Goal: Task Accomplishment & Management: Manage account settings

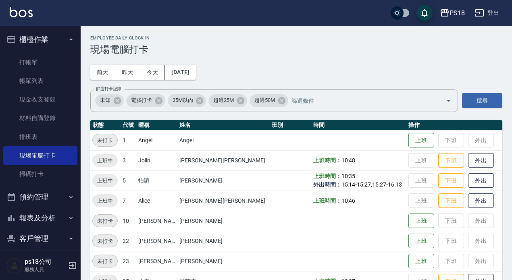
scroll to position [81, 0]
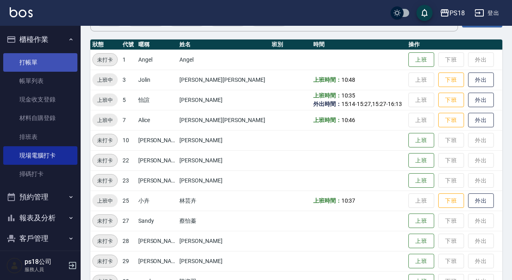
click at [32, 61] on link "打帳單" at bounding box center [40, 62] width 74 height 19
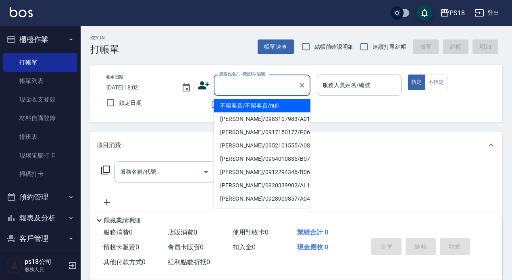
click at [267, 83] on input "顧客姓名/手機號碼/編號" at bounding box center [255, 85] width 77 height 14
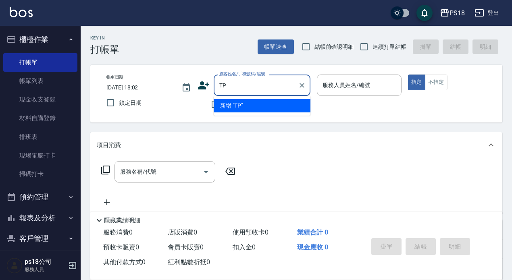
type input "T"
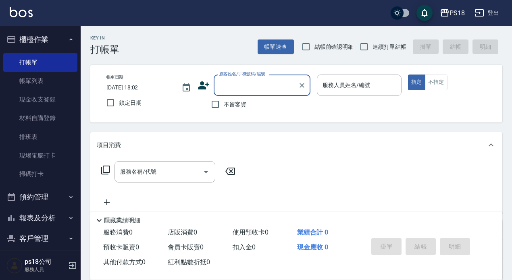
click at [245, 79] on input "顧客姓名/手機號碼/編號" at bounding box center [255, 85] width 77 height 14
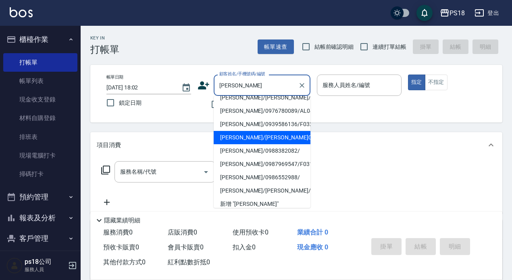
scroll to position [27, 0]
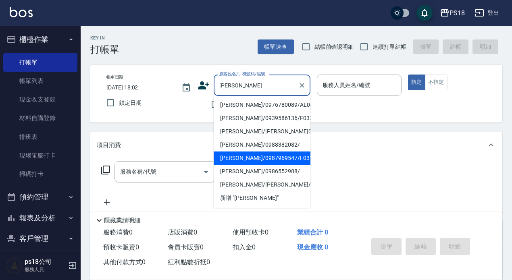
type input "[PERSON_NAME]"
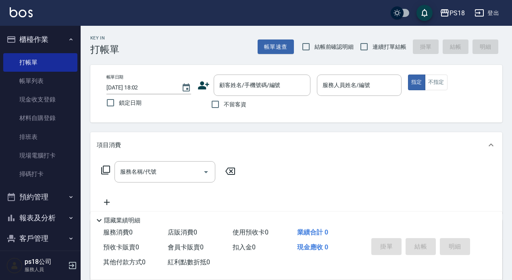
click at [357, 161] on div "服務名稱/代號 服務名稱/代號" at bounding box center [296, 186] width 412 height 56
click at [213, 103] on input "不留客資" at bounding box center [215, 104] width 17 height 17
checkbox input "true"
click at [363, 47] on input "連續打單結帳" at bounding box center [363, 46] width 17 height 17
checkbox input "true"
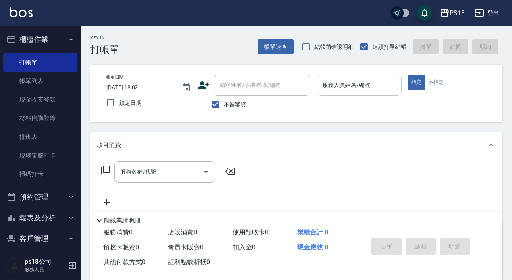
click at [343, 85] on input "服務人員姓名/編號" at bounding box center [358, 85] width 77 height 14
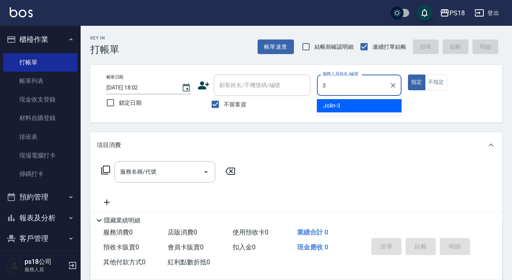
type input "3"
type button "true"
type input "Jolin-3"
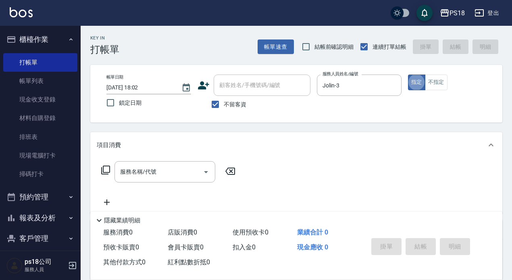
click at [106, 168] on icon at bounding box center [106, 170] width 10 height 10
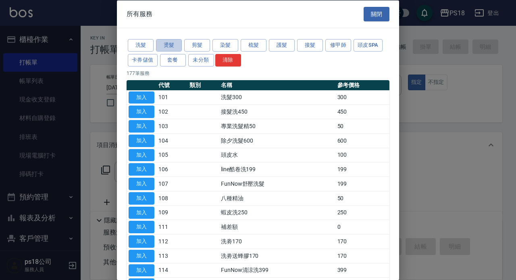
drag, startPoint x: 160, startPoint y: 45, endPoint x: 150, endPoint y: 33, distance: 15.8
click at [158, 45] on button "燙髮" at bounding box center [169, 45] width 26 height 12
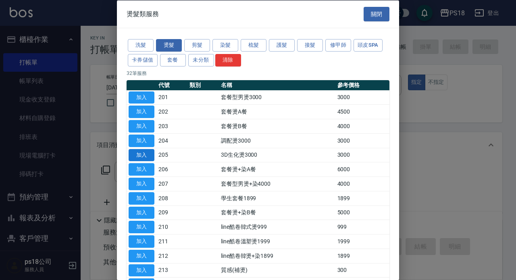
click at [146, 157] on button "加入" at bounding box center [142, 155] width 26 height 12
type input "3D生化燙3000(205)"
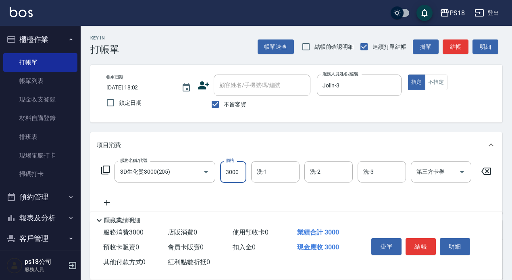
click at [243, 171] on input "3000" at bounding box center [233, 172] width 26 height 22
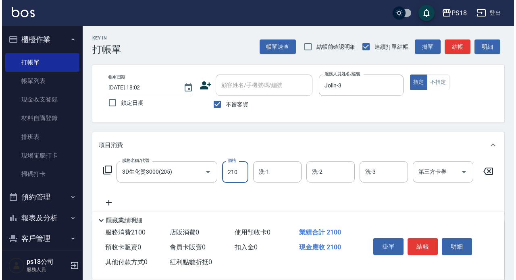
scroll to position [0, 0]
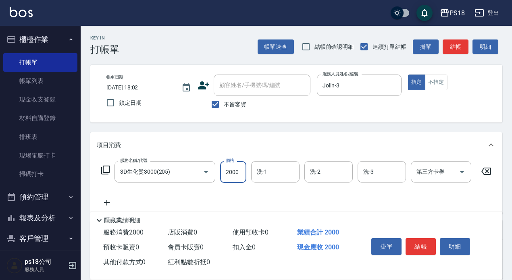
type input "2000"
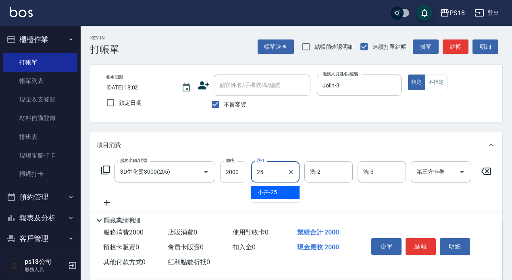
type input "小卉-25"
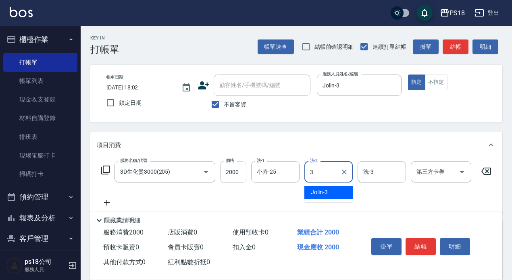
type input "Jolin-3"
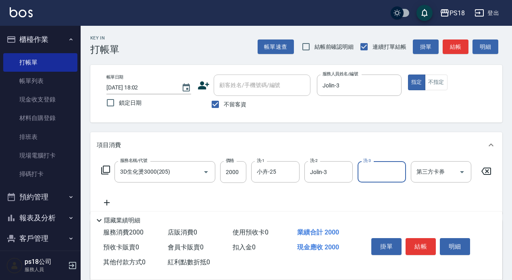
click at [108, 169] on icon at bounding box center [106, 170] width 10 height 10
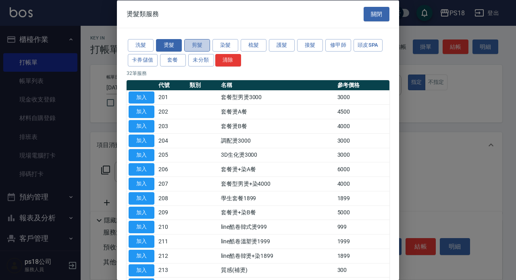
drag, startPoint x: 188, startPoint y: 42, endPoint x: 236, endPoint y: 98, distance: 74.0
click at [188, 42] on button "剪髮" at bounding box center [197, 45] width 26 height 12
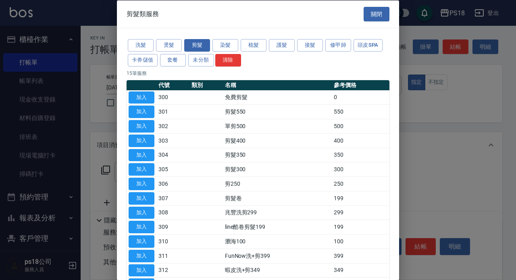
drag, startPoint x: 151, startPoint y: 127, endPoint x: 383, endPoint y: 264, distance: 269.6
click at [150, 129] on button "加入" at bounding box center [142, 126] width 26 height 12
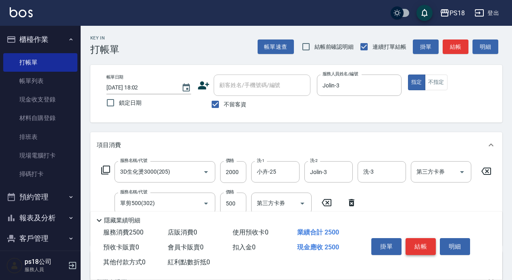
click at [416, 243] on button "結帳" at bounding box center [420, 246] width 30 height 17
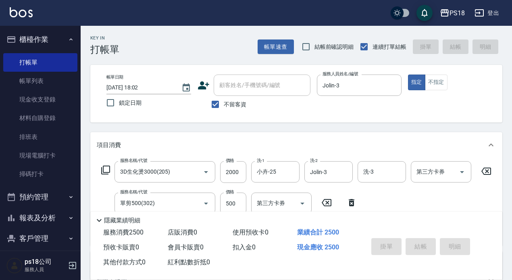
type input "2025/08/19 18:03"
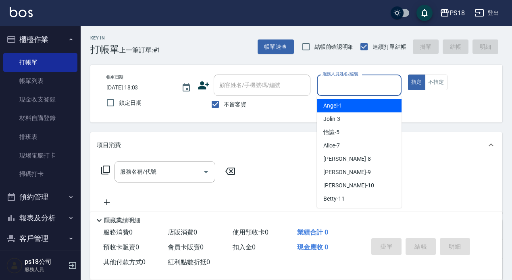
click at [347, 89] on input "服務人員姓名/編號" at bounding box center [358, 85] width 77 height 14
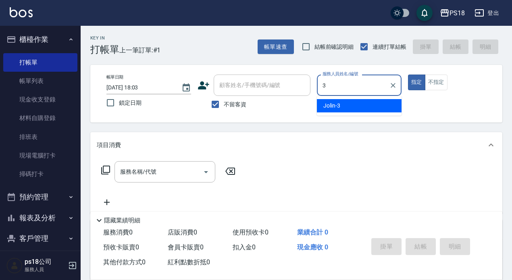
type input "Jolin-3"
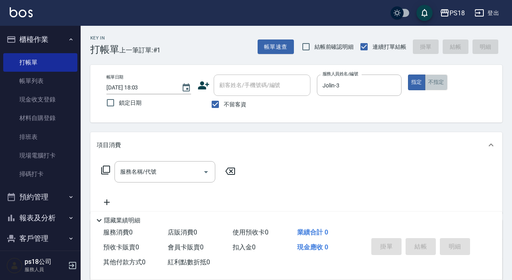
click at [445, 80] on button "不指定" at bounding box center [436, 83] width 23 height 16
click at [100, 167] on div "服務名稱/代號 服務名稱/代號" at bounding box center [168, 171] width 143 height 21
click at [105, 167] on icon at bounding box center [106, 170] width 10 height 10
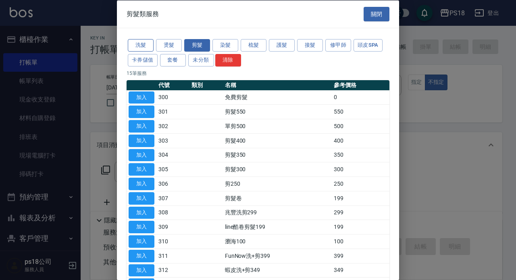
click at [139, 43] on button "洗髮" at bounding box center [141, 45] width 26 height 12
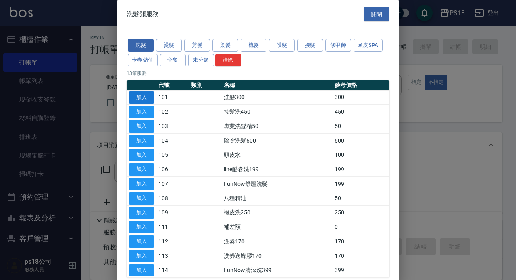
click at [141, 95] on button "加入" at bounding box center [142, 97] width 26 height 12
type input "洗髮300(101)"
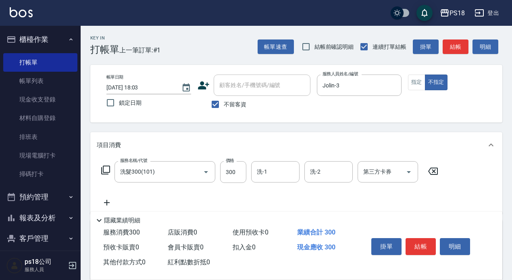
click at [260, 171] on input "洗-1" at bounding box center [275, 172] width 41 height 14
type input "李羽忻-33"
click at [108, 168] on icon at bounding box center [106, 170] width 10 height 10
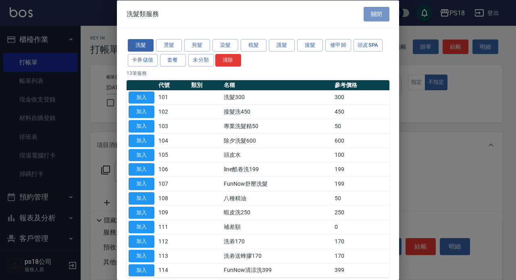
drag, startPoint x: 364, startPoint y: 12, endPoint x: 366, endPoint y: 15, distance: 4.1
click at [364, 12] on button "關閉" at bounding box center [376, 13] width 26 height 15
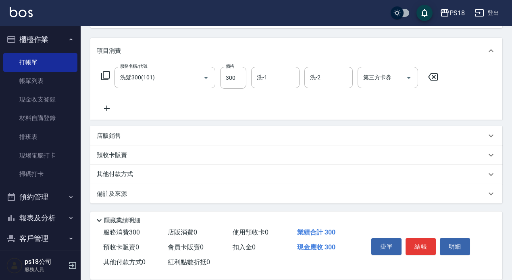
scroll to position [95, 0]
click at [116, 134] on p "店販銷售" at bounding box center [109, 135] width 24 height 8
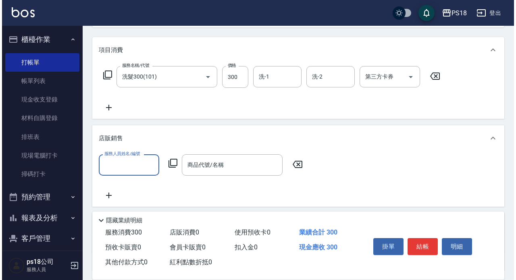
scroll to position [0, 0]
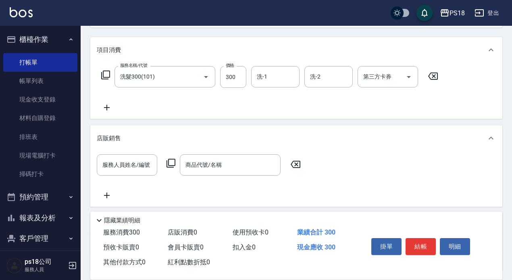
click at [170, 159] on icon at bounding box center [171, 163] width 10 height 10
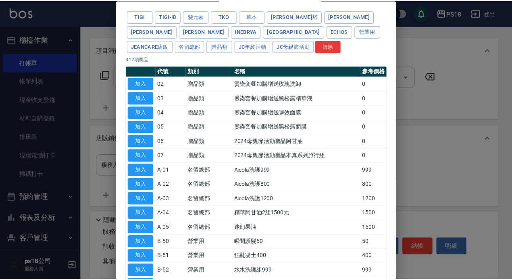
scroll to position [161, 0]
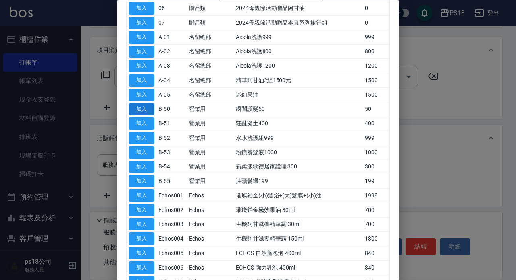
click at [148, 104] on button "加入" at bounding box center [142, 109] width 26 height 12
type input "瞬間護髮50"
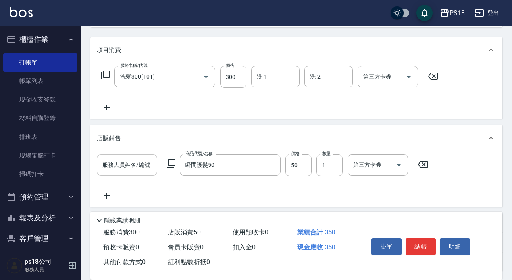
click at [121, 162] on input "服務人員姓名/編號" at bounding box center [126, 165] width 53 height 14
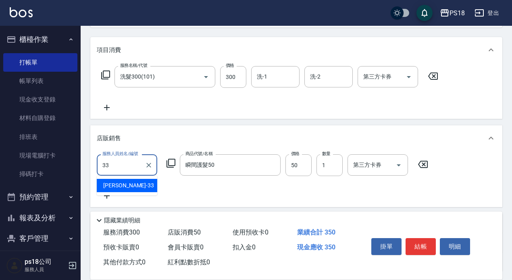
type input "李羽忻-33"
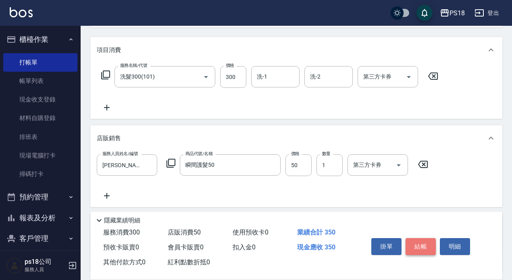
click at [415, 240] on button "結帳" at bounding box center [420, 246] width 30 height 17
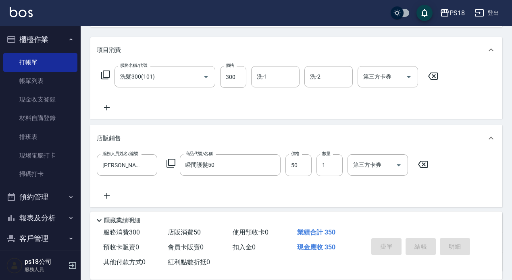
scroll to position [0, 0]
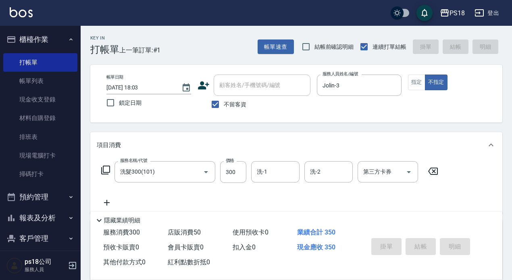
type input "2025/08/19 18:04"
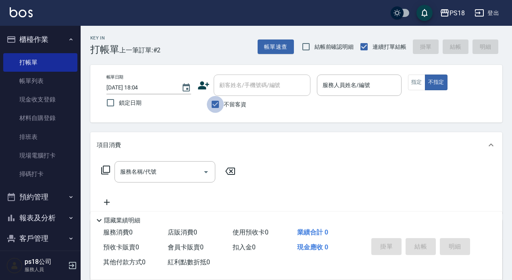
click at [213, 103] on input "不留客資" at bounding box center [215, 104] width 17 height 17
checkbox input "false"
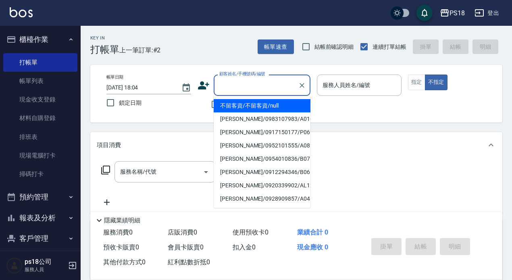
click at [226, 87] on input "顧客姓名/手機號碼/編號" at bounding box center [255, 85] width 77 height 14
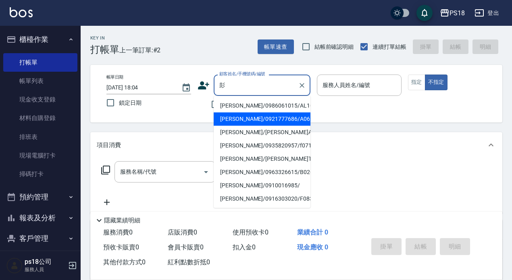
click at [226, 118] on li "彭朝聲/0921777686/A061511" at bounding box center [262, 118] width 97 height 13
type input "彭朝聲/0921777686/A061511"
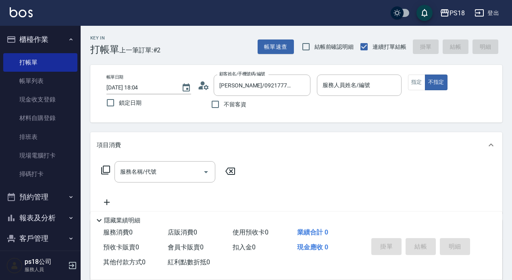
click at [205, 84] on icon at bounding box center [203, 85] width 12 height 12
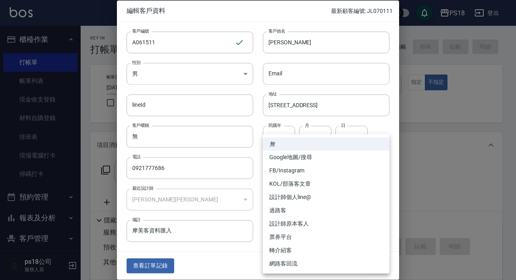
click at [381, 165] on body "PS18 登出 櫃檯作業 打帳單 帳單列表 現金收支登錄 材料自購登錄 排班表 現場電腦打卡 掃碼打卡 預約管理 預約管理 單日預約紀錄 單週預約紀錄 報表及…" at bounding box center [258, 197] width 516 height 394
click at [310, 223] on li "設計師原本客人" at bounding box center [326, 223] width 127 height 13
type input "設計師原本客人"
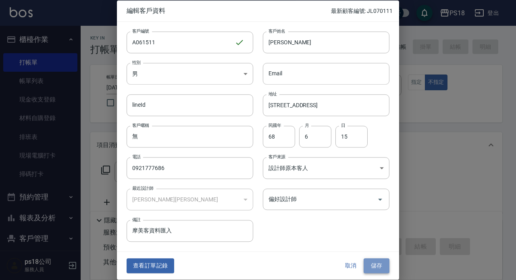
click at [369, 259] on button "儲存" at bounding box center [376, 266] width 26 height 15
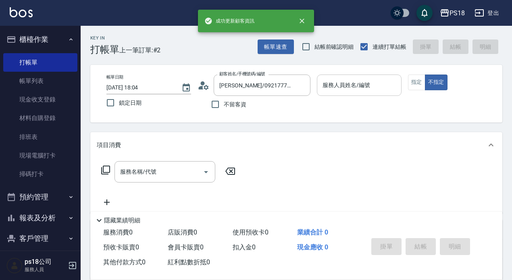
click at [348, 87] on input "服務人員姓名/編號" at bounding box center [358, 85] width 77 height 14
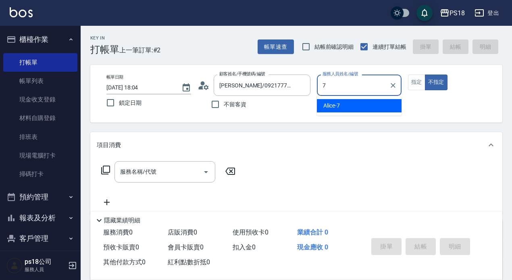
type input "7"
type button "false"
type input "Alice-7"
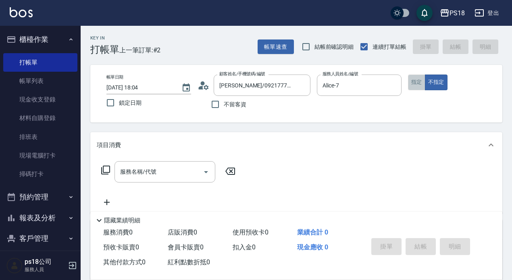
click at [411, 81] on button "指定" at bounding box center [416, 83] width 17 height 16
click at [105, 169] on icon at bounding box center [106, 170] width 10 height 10
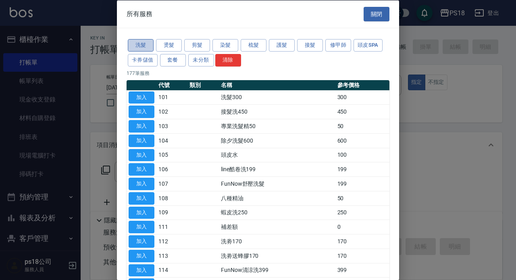
click at [139, 43] on button "洗髮" at bounding box center [141, 45] width 26 height 12
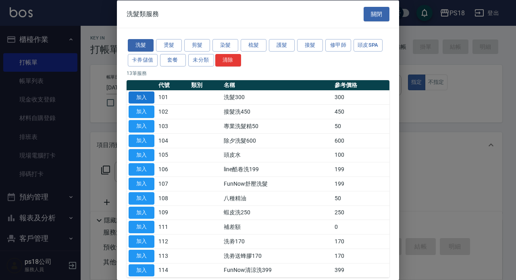
click at [146, 92] on button "加入" at bounding box center [142, 97] width 26 height 12
type input "洗髮300(101)"
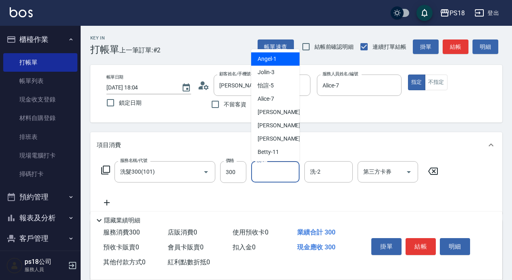
click at [262, 170] on input "洗-1" at bounding box center [275, 172] width 41 height 14
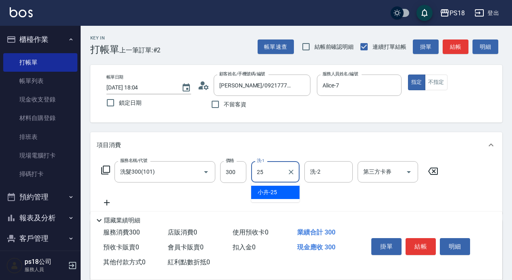
type input "小卉-25"
click at [109, 168] on icon at bounding box center [106, 170] width 10 height 10
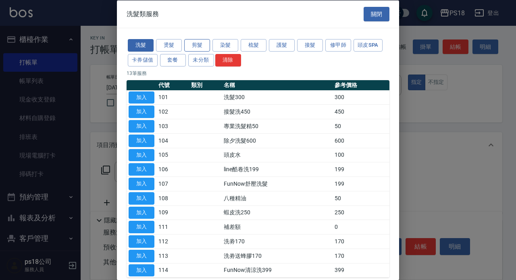
click at [190, 39] on button "剪髮" at bounding box center [197, 45] width 26 height 12
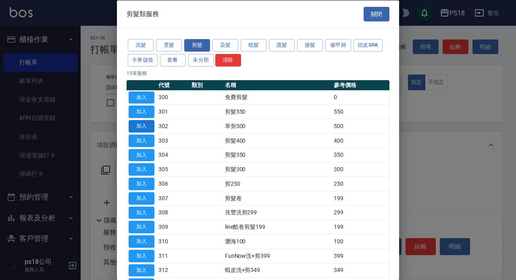
click at [139, 121] on button "加入" at bounding box center [142, 126] width 26 height 12
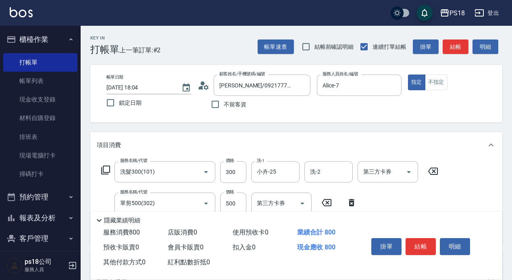
click at [106, 170] on icon at bounding box center [106, 170] width 10 height 10
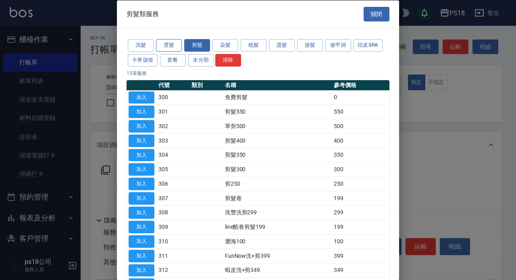
click at [166, 42] on button "燙髮" at bounding box center [169, 45] width 26 height 12
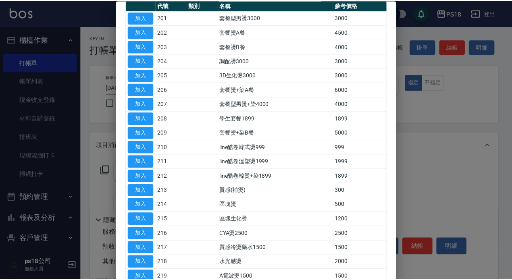
scroll to position [81, 0]
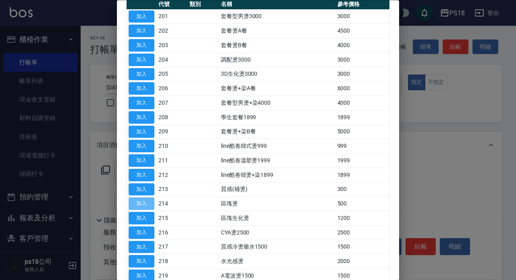
drag, startPoint x: 147, startPoint y: 201, endPoint x: 185, endPoint y: 170, distance: 49.0
click at [146, 201] on button "加入" at bounding box center [142, 204] width 26 height 12
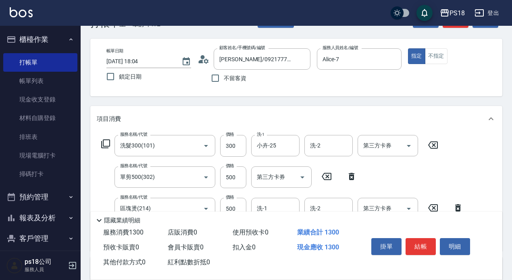
scroll to position [40, 0]
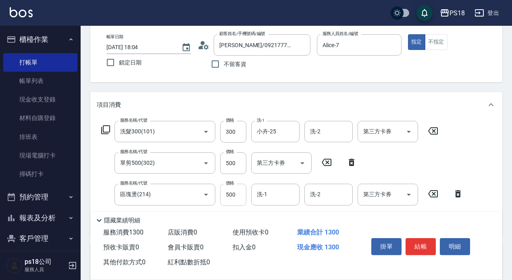
click at [242, 195] on input "500" at bounding box center [233, 195] width 26 height 22
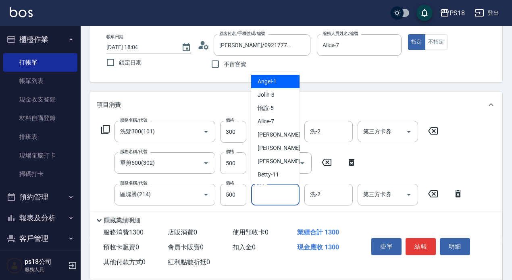
click at [277, 190] on input "洗-1" at bounding box center [275, 194] width 41 height 14
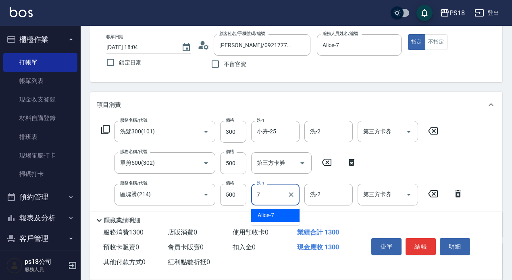
type input "Alice-7"
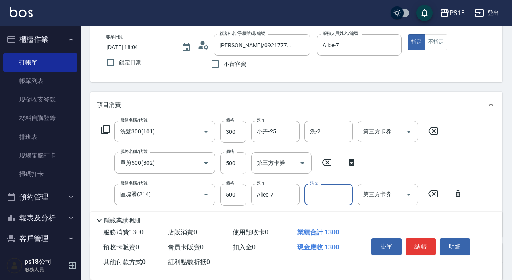
click at [106, 129] on icon at bounding box center [106, 130] width 10 height 10
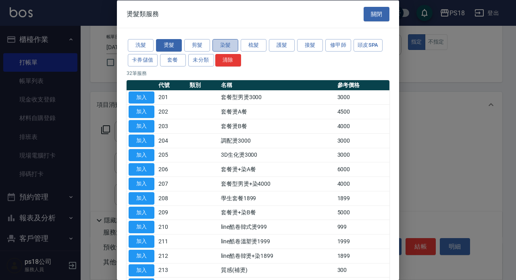
click at [224, 45] on button "染髮" at bounding box center [225, 45] width 26 height 12
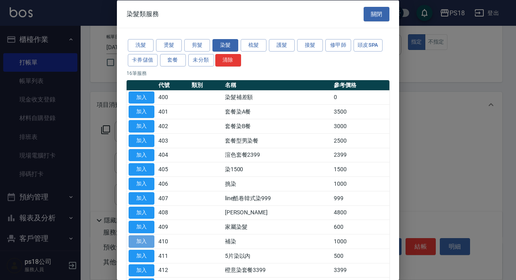
click at [137, 239] on button "加入" at bounding box center [142, 241] width 26 height 12
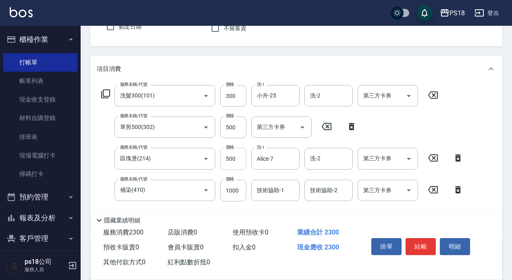
scroll to position [121, 0]
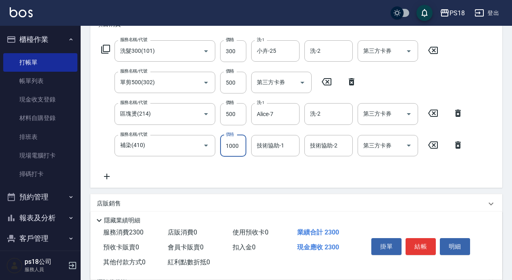
click at [241, 149] on input "1000" at bounding box center [233, 146] width 26 height 22
type input "1200"
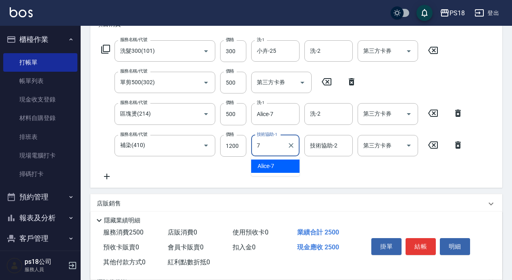
type input "Alice-7"
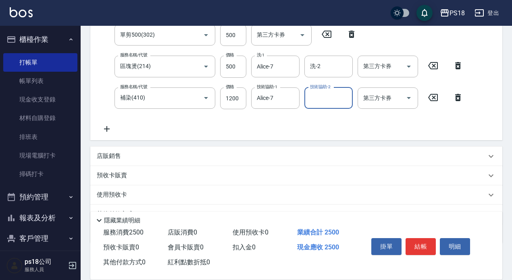
scroll to position [209, 0]
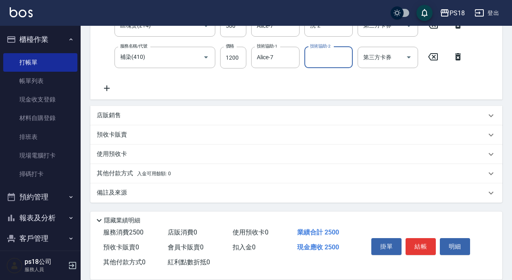
click at [110, 193] on p "備註及來源" at bounding box center [112, 193] width 30 height 8
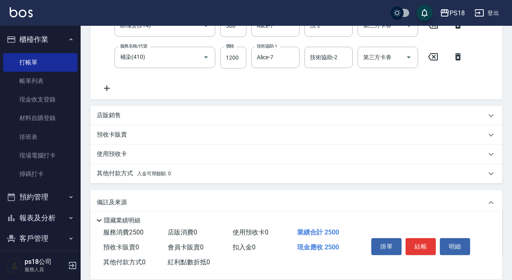
scroll to position [263, 0]
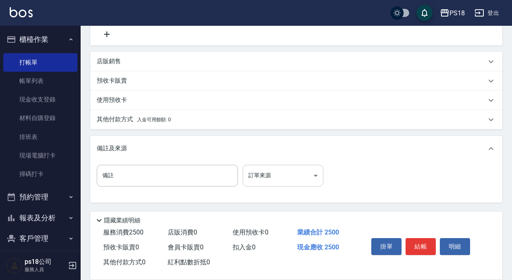
click at [314, 176] on body "PS18 登出 櫃檯作業 打帳單 帳單列表 現金收支登錄 材料自購登錄 排班表 現場電腦打卡 掃碼打卡 預約管理 預約管理 單日預約紀錄 單週預約紀錄 報表及…" at bounding box center [256, 8] width 512 height 543
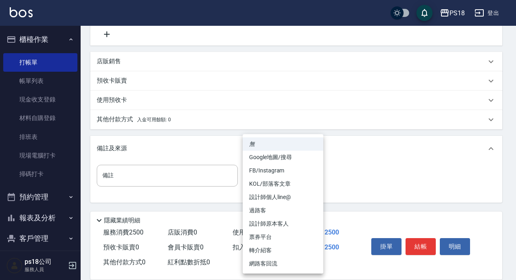
click at [274, 224] on li "設計師原本客人" at bounding box center [283, 223] width 81 height 13
type input "設計師原本客人"
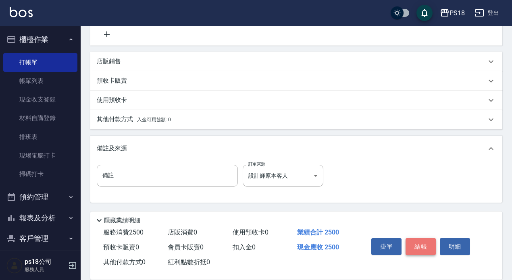
click at [419, 242] on button "結帳" at bounding box center [420, 246] width 30 height 17
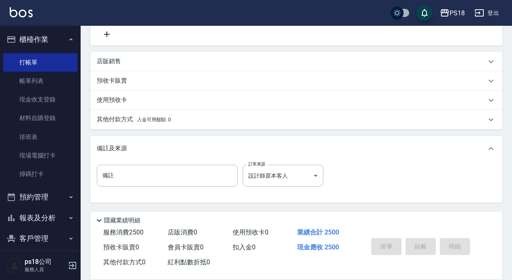
type input "2025/08/19 18:05"
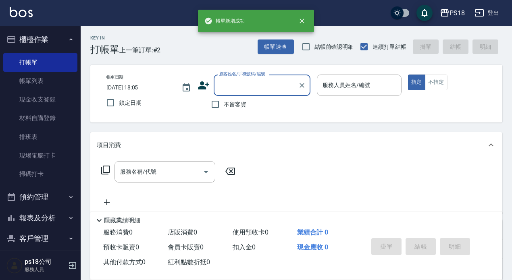
scroll to position [0, 0]
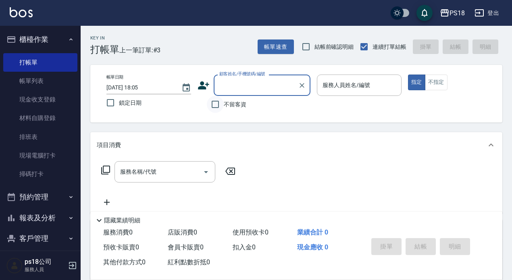
click at [212, 103] on input "不留客資" at bounding box center [215, 104] width 17 height 17
checkbox input "true"
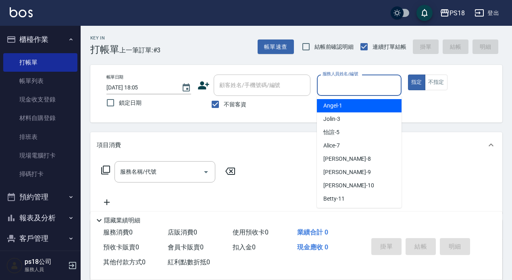
click at [329, 85] on input "服務人員姓名/編號" at bounding box center [358, 85] width 77 height 14
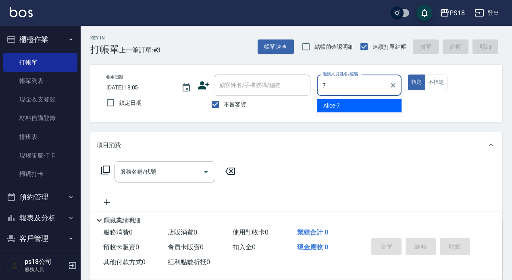
type input "Alice-7"
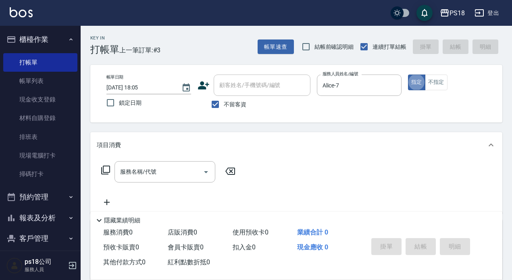
click at [104, 168] on icon at bounding box center [106, 170] width 10 height 10
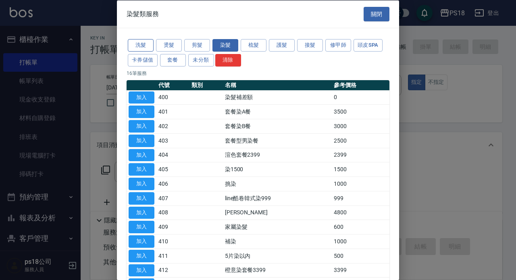
click at [148, 46] on button "洗髮" at bounding box center [141, 45] width 26 height 12
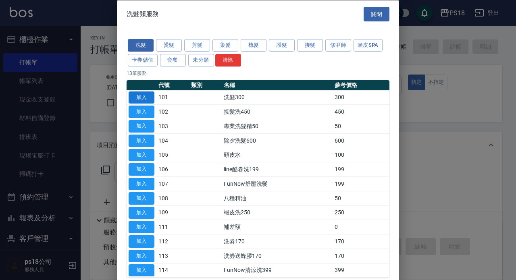
click at [137, 94] on button "加入" at bounding box center [142, 97] width 26 height 12
type input "洗髮300(101)"
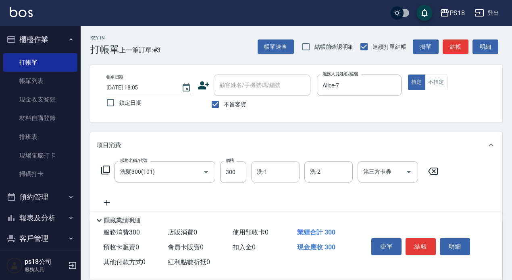
click at [271, 171] on input "洗-1" at bounding box center [275, 172] width 41 height 14
type input "小卉-25"
click at [102, 168] on icon at bounding box center [106, 170] width 10 height 10
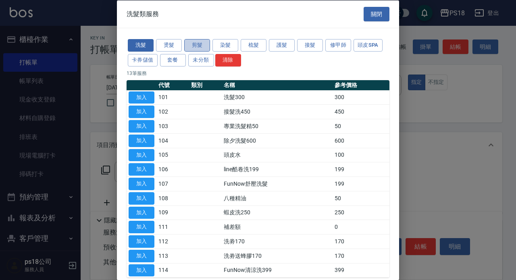
click at [203, 44] on button "剪髮" at bounding box center [197, 45] width 26 height 12
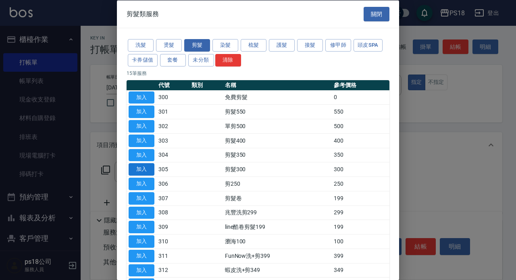
click at [148, 166] on button "加入" at bounding box center [142, 169] width 26 height 12
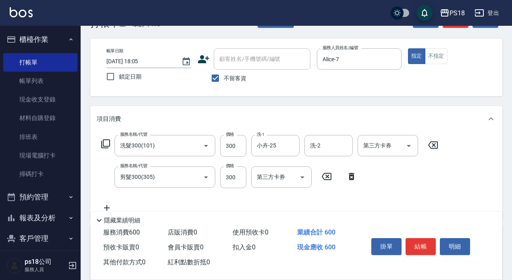
scroll to position [40, 0]
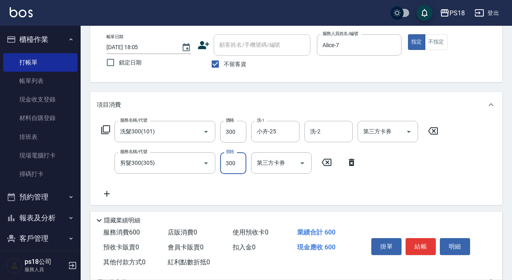
click at [241, 159] on input "300" at bounding box center [233, 163] width 26 height 22
type input "350"
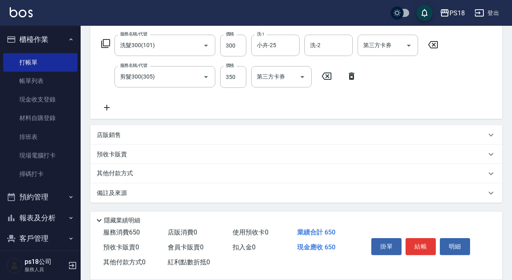
click at [124, 187] on div "備註及來源" at bounding box center [296, 192] width 412 height 19
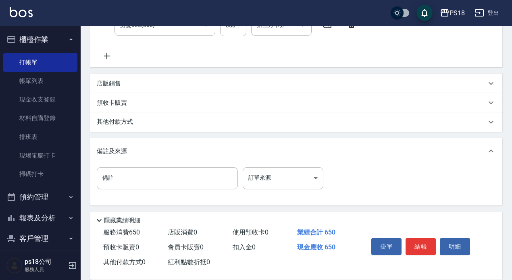
scroll to position [179, 0]
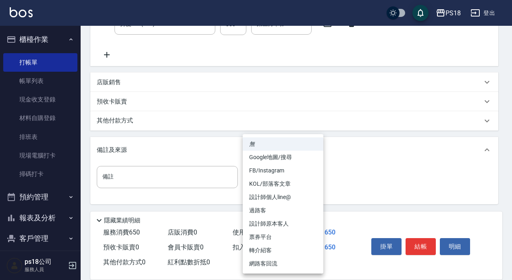
click at [312, 179] on body "PS18 登出 櫃檯作業 打帳單 帳單列表 現金收支登錄 材料自購登錄 排班表 現場電腦打卡 掃碼打卡 預約管理 預約管理 單日預約紀錄 單週預約紀錄 報表及…" at bounding box center [256, 51] width 512 height 461
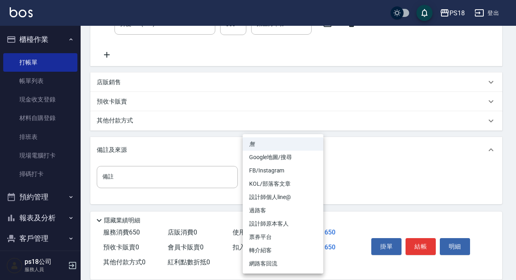
click at [282, 218] on li "設計師原本客人" at bounding box center [283, 223] width 81 height 13
type input "設計師原本客人"
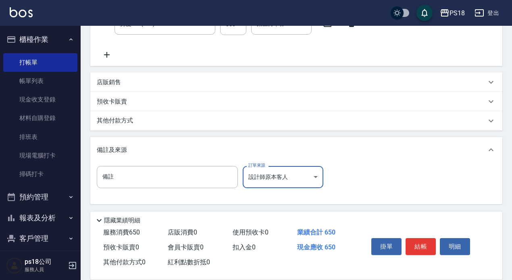
click at [423, 240] on button "結帳" at bounding box center [420, 246] width 30 height 17
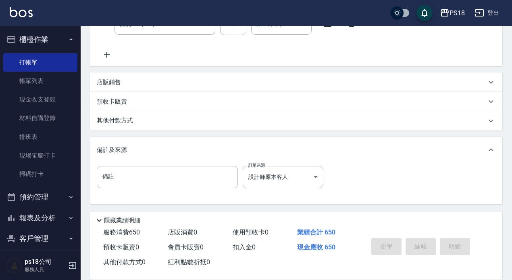
type input "2025/08/19 18:06"
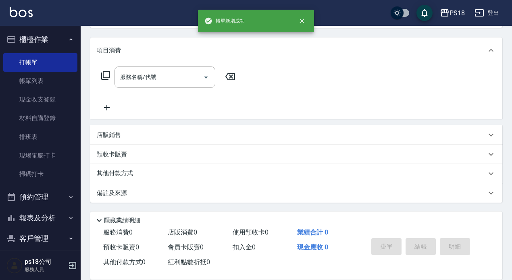
scroll to position [0, 0]
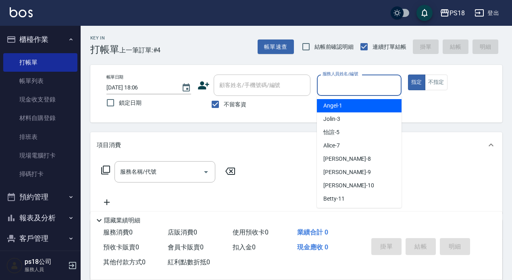
click at [344, 83] on input "服務人員姓名/編號" at bounding box center [358, 85] width 77 height 14
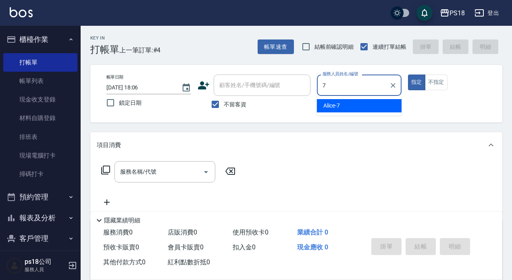
type input "Alice-7"
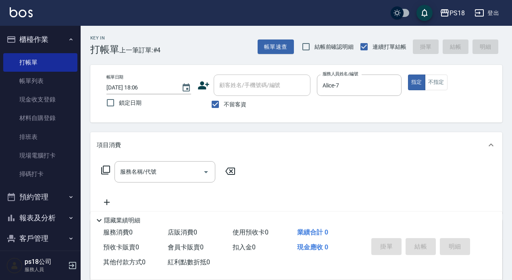
click at [106, 167] on icon at bounding box center [106, 170] width 10 height 10
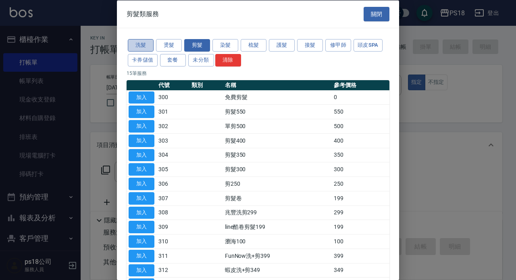
click at [143, 42] on button "洗髮" at bounding box center [141, 45] width 26 height 12
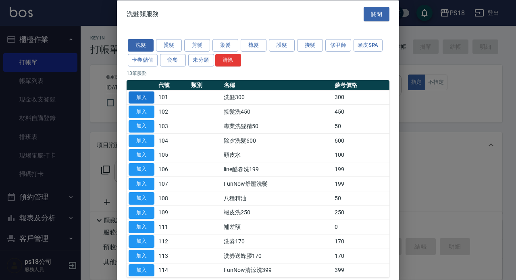
click at [143, 96] on button "加入" at bounding box center [142, 97] width 26 height 12
type input "洗髮300(101)"
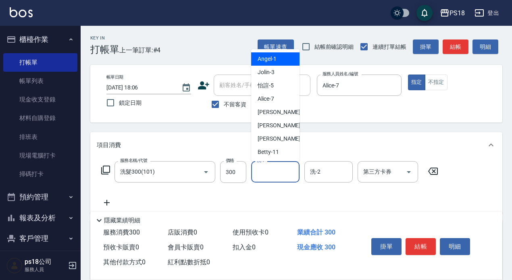
click at [266, 171] on input "洗-1" at bounding box center [275, 172] width 41 height 14
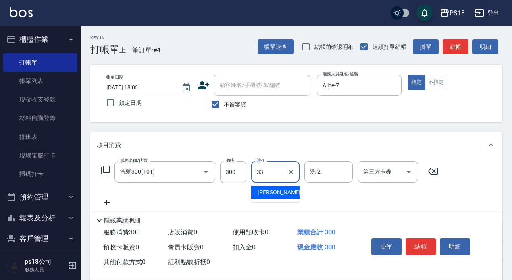
type input "李羽忻-33"
click at [104, 172] on icon at bounding box center [106, 170] width 10 height 10
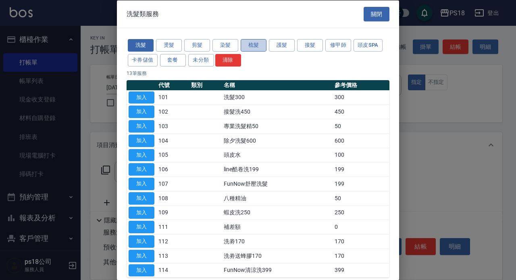
click at [252, 41] on button "梳髮" at bounding box center [254, 45] width 26 height 12
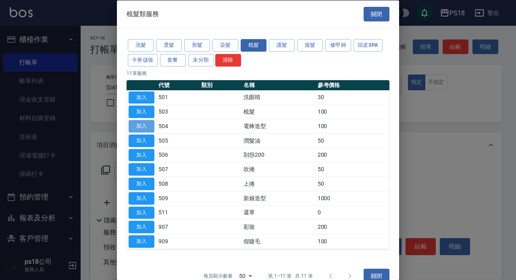
click at [141, 124] on button "加入" at bounding box center [142, 126] width 26 height 12
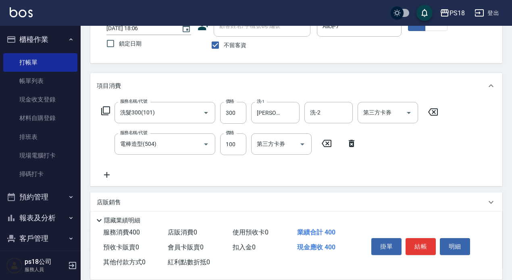
scroll to position [127, 0]
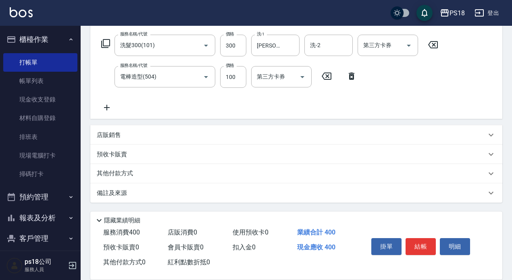
click at [115, 191] on p "備註及來源" at bounding box center [112, 193] width 30 height 8
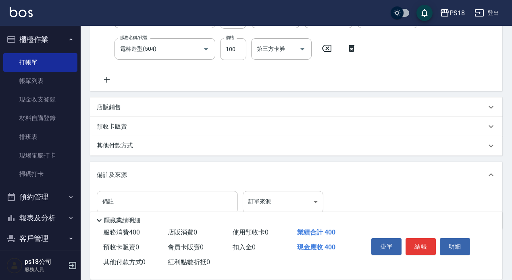
scroll to position [181, 0]
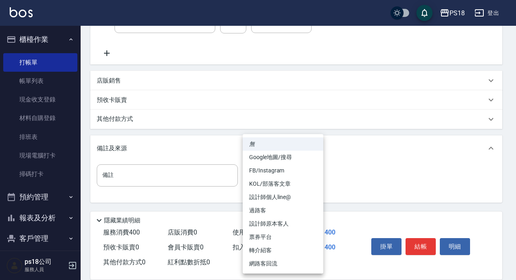
click at [313, 172] on body "PS18 登出 櫃檯作業 打帳單 帳單列表 現金收支登錄 材料自購登錄 排班表 現場電腦打卡 掃碼打卡 預約管理 預約管理 單日預約紀錄 單週預約紀錄 報表及…" at bounding box center [258, 49] width 516 height 461
click at [281, 227] on li "設計師原本客人" at bounding box center [283, 223] width 81 height 13
type input "設計師原本客人"
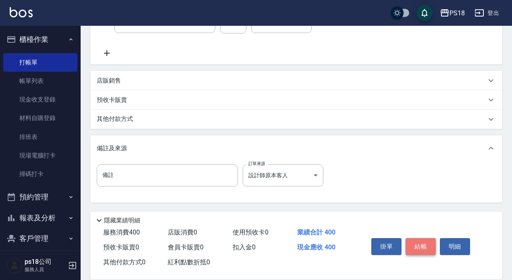
click at [413, 239] on button "結帳" at bounding box center [420, 246] width 30 height 17
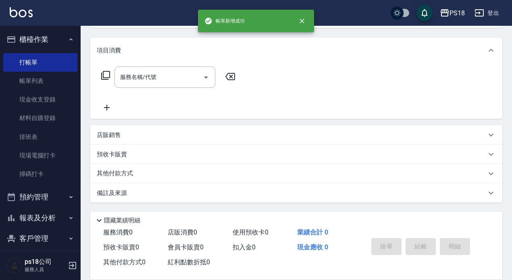
scroll to position [0, 0]
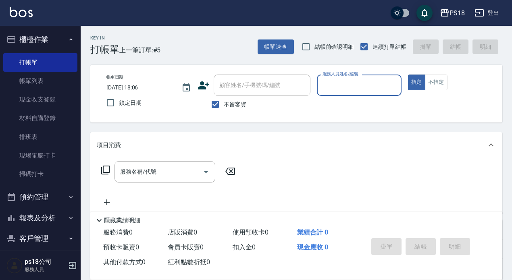
drag, startPoint x: 214, startPoint y: 105, endPoint x: 220, endPoint y: 93, distance: 13.3
click at [214, 104] on input "不留客資" at bounding box center [215, 104] width 17 height 17
checkbox input "false"
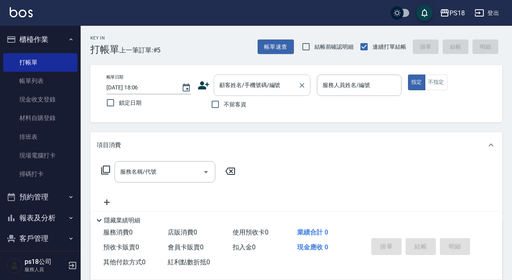
click at [226, 83] on input "顧客姓名/手機號碼/編號" at bounding box center [255, 85] width 77 height 14
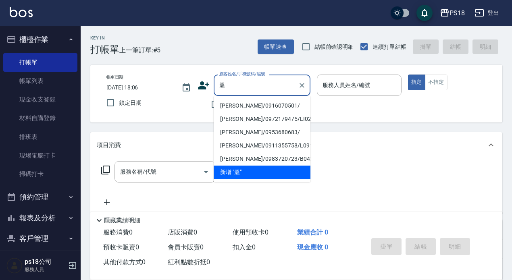
type input "溫"
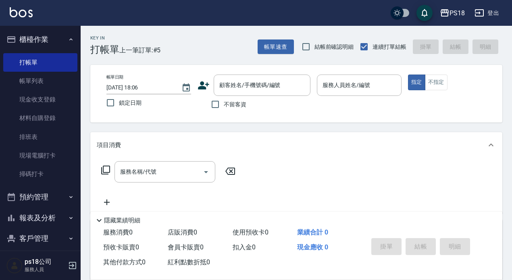
click at [379, 169] on div "服務名稱/代號 服務名稱/代號" at bounding box center [296, 186] width 412 height 56
click at [215, 102] on input "不留客資" at bounding box center [215, 104] width 17 height 17
checkbox input "true"
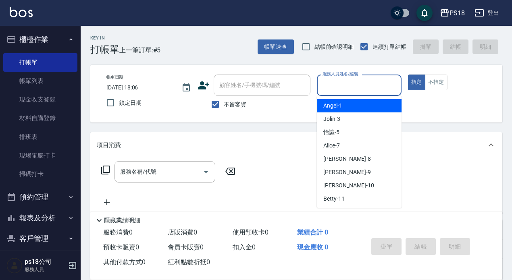
click at [344, 86] on input "服務人員姓名/編號" at bounding box center [358, 85] width 77 height 14
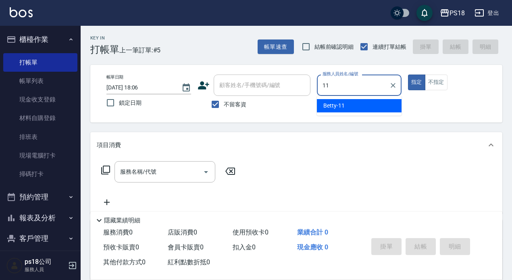
type input "Betty-11"
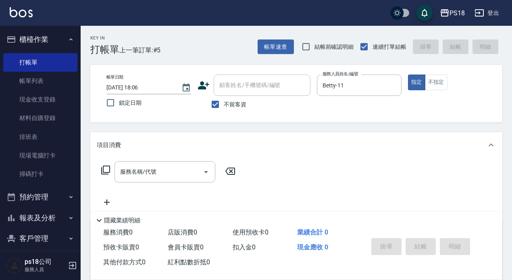
click at [106, 164] on div "服務名稱/代號 服務名稱/代號" at bounding box center [168, 171] width 143 height 21
click at [107, 171] on icon at bounding box center [106, 170] width 10 height 10
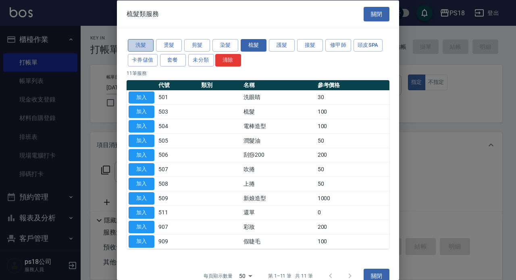
click at [151, 39] on button "洗髮" at bounding box center [141, 45] width 26 height 12
drag, startPoint x: 140, startPoint y: 94, endPoint x: 271, endPoint y: 178, distance: 155.3
click at [140, 94] on button "加入" at bounding box center [142, 97] width 26 height 12
type input "洗眼睛(501)"
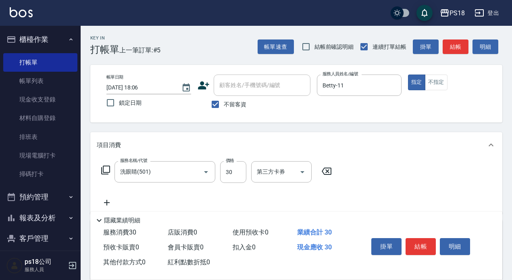
click at [326, 170] on icon at bounding box center [327, 171] width 10 height 7
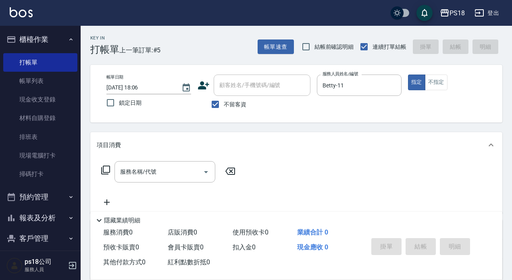
click at [105, 170] on icon at bounding box center [106, 170] width 10 height 10
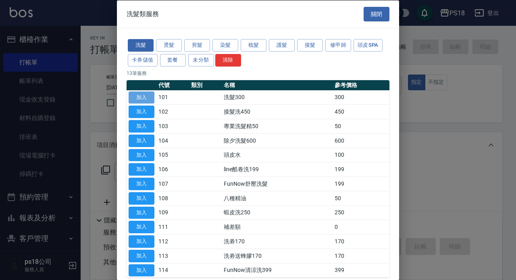
click at [129, 98] on button "加入" at bounding box center [142, 97] width 26 height 12
type input "洗髮300(101)"
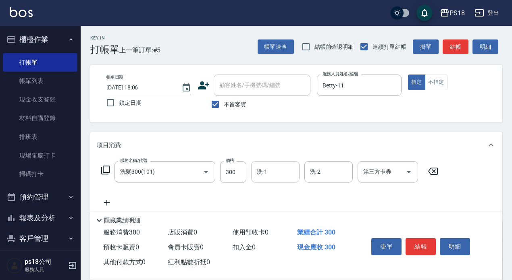
click at [265, 172] on div "洗-1 洗-1" at bounding box center [275, 171] width 48 height 21
type input "李羽忻-33"
click at [107, 166] on icon at bounding box center [105, 170] width 9 height 9
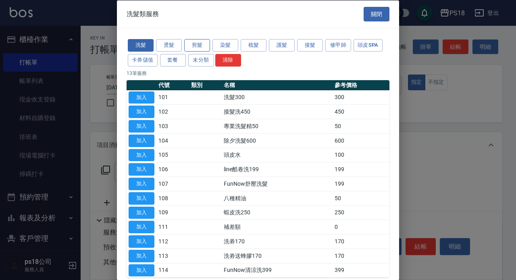
click at [191, 46] on button "剪髮" at bounding box center [197, 45] width 26 height 12
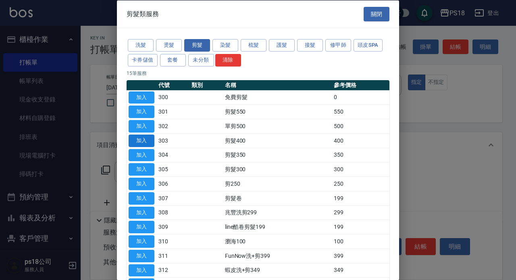
click at [135, 139] on button "加入" at bounding box center [142, 140] width 26 height 12
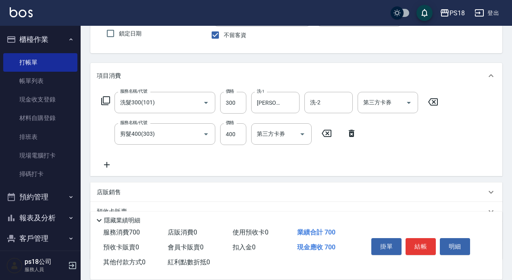
scroll to position [127, 0]
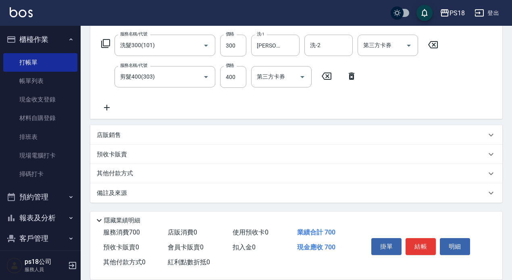
click at [127, 190] on p "備註及來源" at bounding box center [112, 193] width 30 height 8
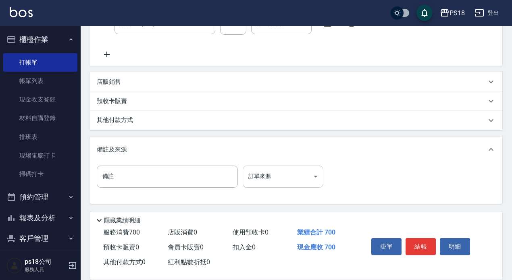
scroll to position [180, 0]
click at [312, 176] on body "PS18 登出 櫃檯作業 打帳單 帳單列表 現金收支登錄 材料自購登錄 排班表 現場電腦打卡 掃碼打卡 預約管理 預約管理 單日預約紀錄 單週預約紀錄 報表及…" at bounding box center [256, 50] width 512 height 461
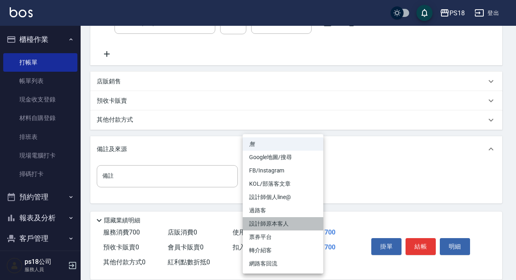
click at [282, 223] on li "設計師原本客人" at bounding box center [283, 223] width 81 height 13
type input "設計師原本客人"
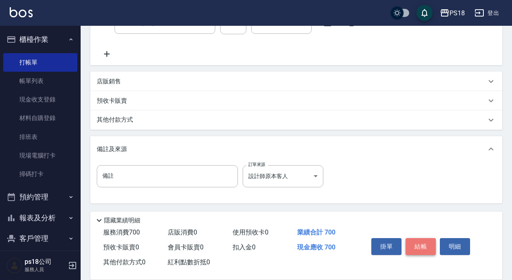
click at [417, 243] on button "結帳" at bounding box center [420, 246] width 30 height 17
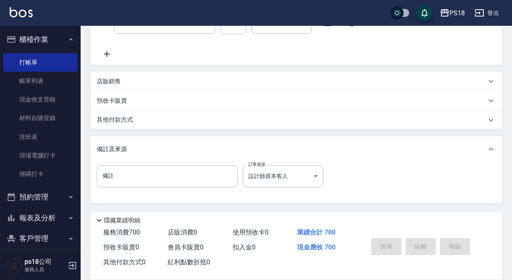
type input "2025/08/19 18:07"
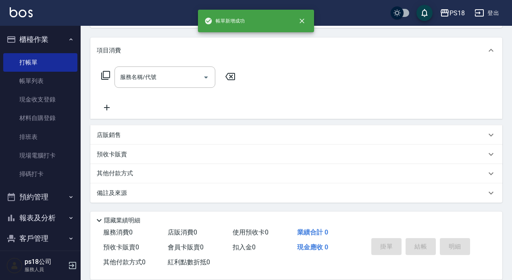
scroll to position [0, 0]
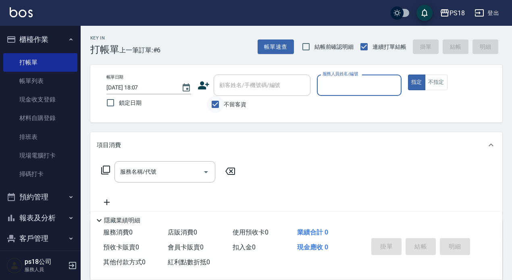
click at [216, 104] on input "不留客資" at bounding box center [215, 104] width 17 height 17
checkbox input "false"
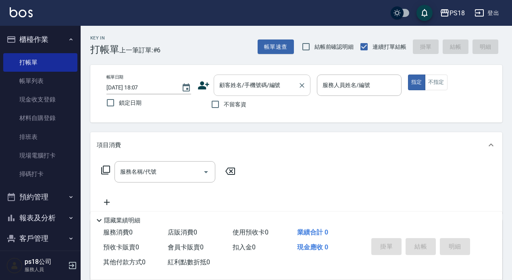
click at [231, 84] on input "顧客姓名/手機號碼/編號" at bounding box center [255, 85] width 77 height 14
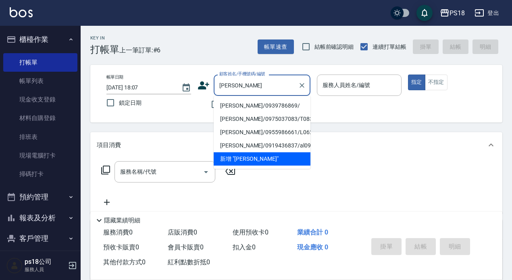
type input "陳志"
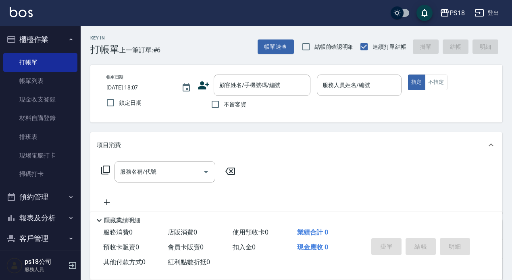
click at [355, 117] on div "帳單日期 2025/08/19 18:07 鎖定日期 顧客姓名/手機號碼/編號 顧客姓名/手機號碼/編號 不留客資 服務人員姓名/編號 服務人員姓名/編號 指…" at bounding box center [296, 94] width 412 height 58
click at [219, 104] on input "不留客資" at bounding box center [215, 104] width 17 height 17
checkbox input "true"
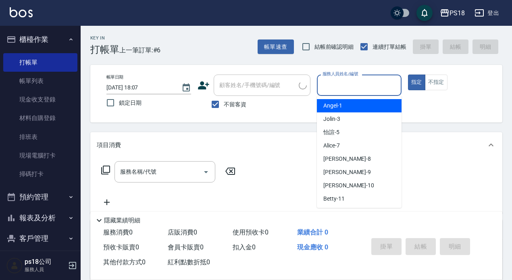
drag, startPoint x: 346, startPoint y: 84, endPoint x: 309, endPoint y: 102, distance: 41.3
click at [346, 85] on input "服務人員姓名/編號" at bounding box center [358, 85] width 77 height 14
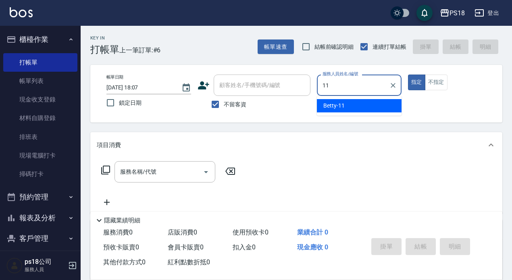
type input "Betty-11"
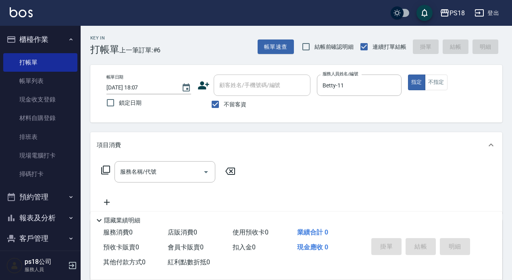
click at [108, 168] on icon at bounding box center [106, 170] width 10 height 10
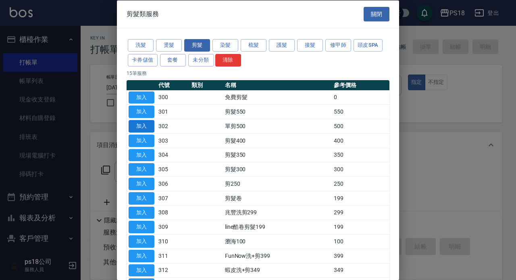
click at [146, 126] on button "加入" at bounding box center [142, 126] width 26 height 12
type input "單剪500(302)"
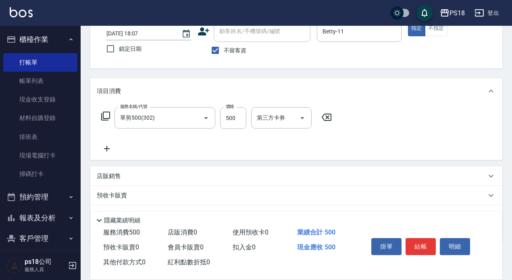
scroll to position [95, 0]
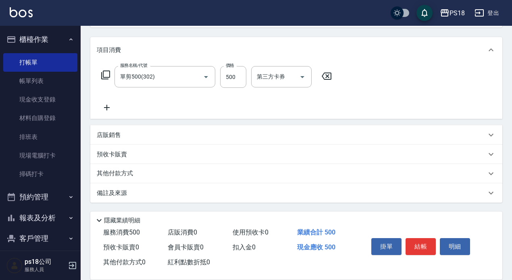
click at [127, 193] on div "備註及來源" at bounding box center [291, 193] width 389 height 8
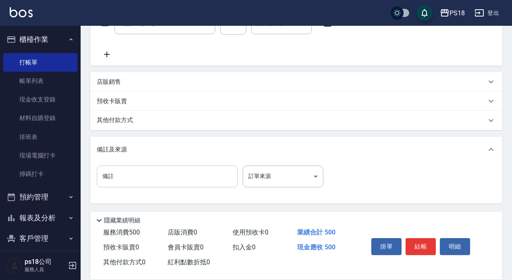
scroll to position [149, 0]
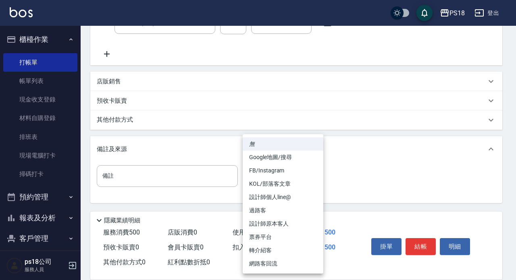
click at [313, 178] on body "PS18 登出 櫃檯作業 打帳單 帳單列表 現金收支登錄 材料自購登錄 排班表 現場電腦打卡 掃碼打卡 預約管理 預約管理 單日預約紀錄 單週預約紀錄 報表及…" at bounding box center [258, 65] width 516 height 429
click at [271, 222] on li "設計師原本客人" at bounding box center [283, 223] width 81 height 13
type input "設計師原本客人"
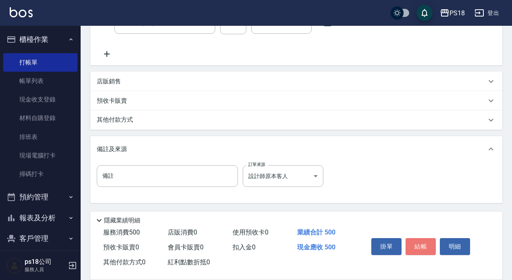
click at [424, 243] on button "結帳" at bounding box center [420, 246] width 30 height 17
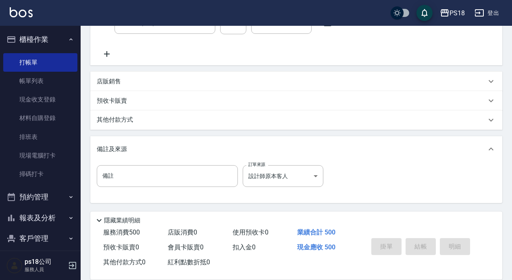
type input "2025/08/19 18:08"
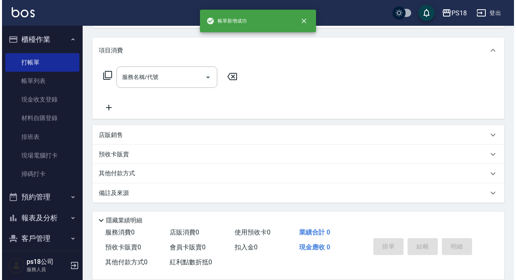
scroll to position [0, 0]
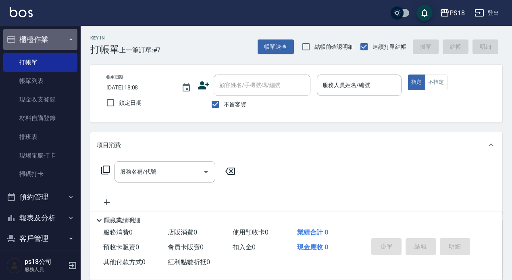
click at [67, 35] on button "櫃檯作業" at bounding box center [40, 39] width 74 height 21
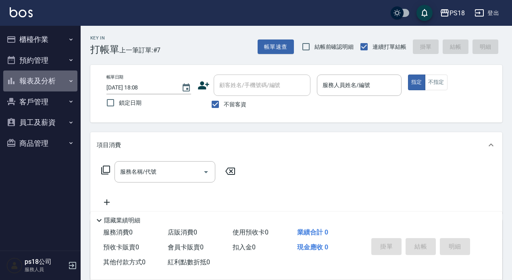
click at [35, 82] on button "報表及分析" at bounding box center [40, 81] width 74 height 21
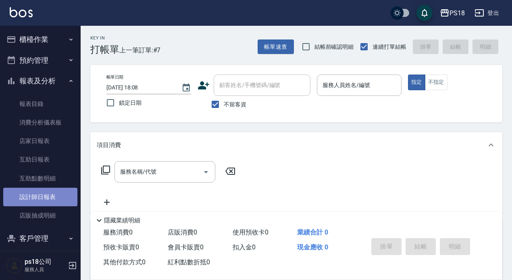
click at [42, 197] on link "設計師日報表" at bounding box center [40, 197] width 74 height 19
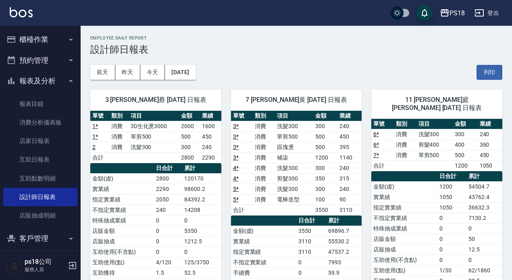
click at [492, 11] on button "登出" at bounding box center [486, 13] width 31 height 15
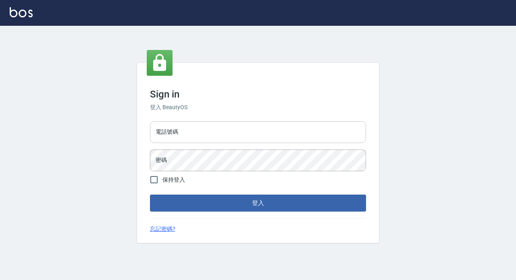
drag, startPoint x: 0, startPoint y: 0, endPoint x: 236, endPoint y: 122, distance: 266.0
click at [236, 122] on input "電話號碼" at bounding box center [258, 132] width 216 height 22
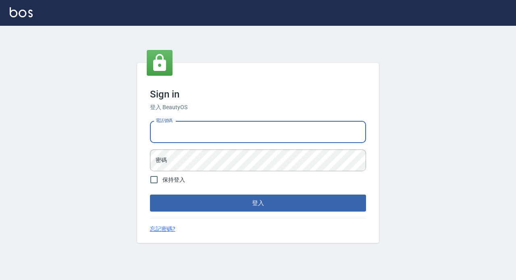
type input "0928704656"
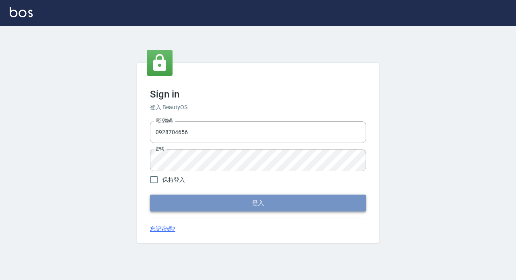
click at [220, 209] on button "登入" at bounding box center [258, 203] width 216 height 17
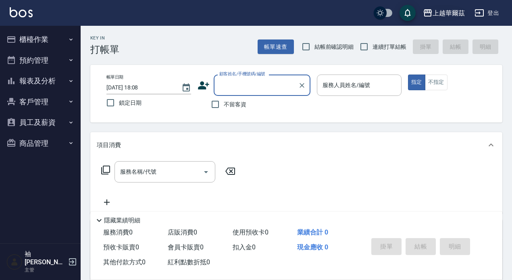
click at [443, 8] on div "上越華爾茲" at bounding box center [448, 13] width 32 height 10
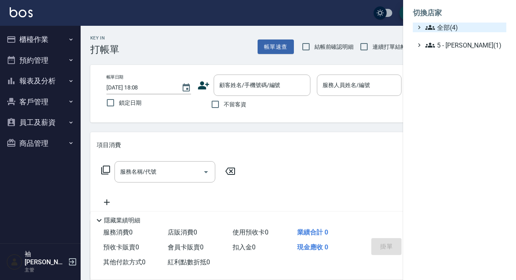
click at [441, 27] on span "全部(4)" at bounding box center [464, 28] width 78 height 10
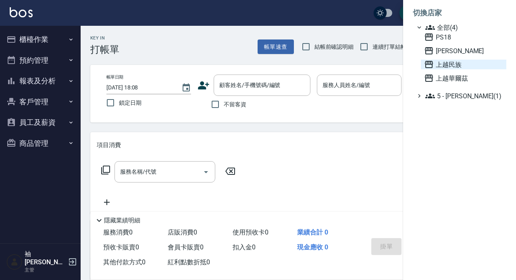
click at [446, 63] on span "上越民族" at bounding box center [463, 65] width 79 height 10
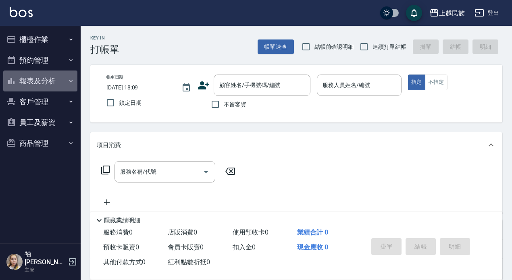
click at [39, 81] on button "報表及分析" at bounding box center [40, 81] width 74 height 21
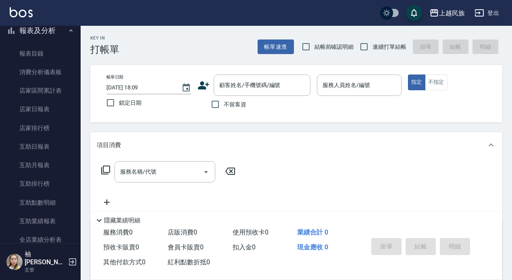
scroll to position [121, 0]
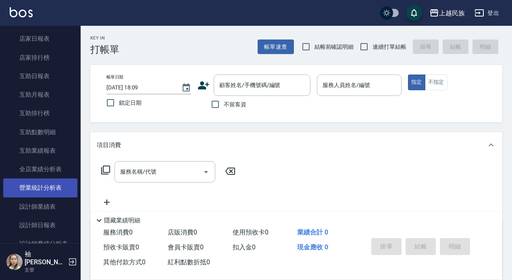
drag, startPoint x: 48, startPoint y: 224, endPoint x: 30, endPoint y: 191, distance: 37.1
click at [48, 223] on link "設計師日報表" at bounding box center [40, 225] width 74 height 19
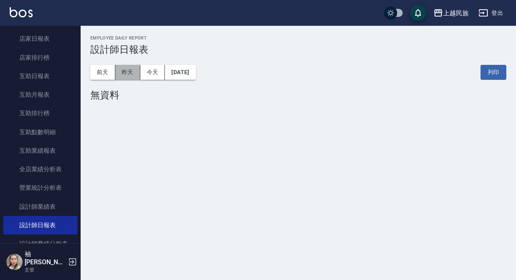
click at [120, 70] on button "昨天" at bounding box center [127, 72] width 25 height 15
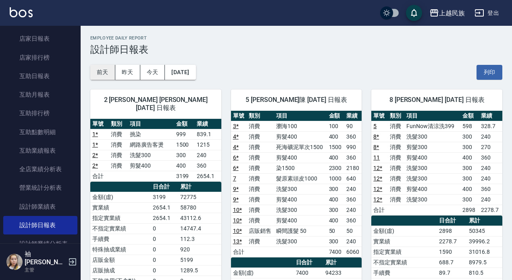
click at [108, 68] on button "前天" at bounding box center [102, 72] width 25 height 15
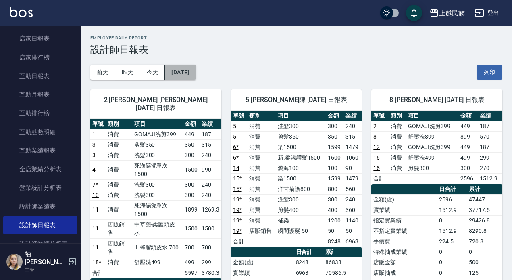
click at [189, 70] on button "2025/08/17" at bounding box center [180, 72] width 31 height 15
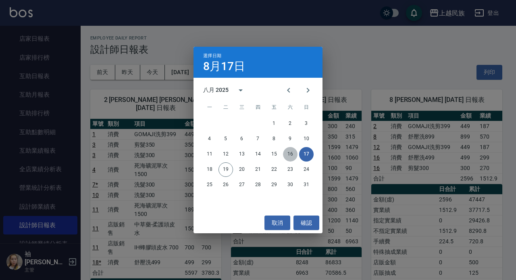
click at [293, 154] on button "16" at bounding box center [290, 154] width 15 height 15
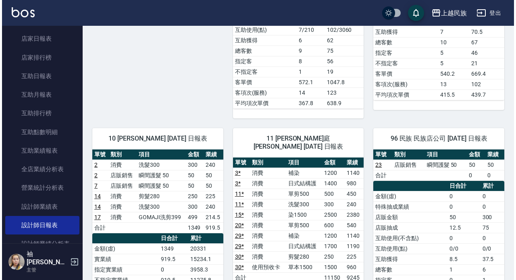
scroll to position [403, 0]
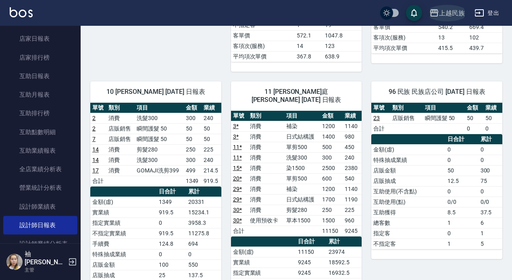
click at [453, 9] on div "上越民族" at bounding box center [452, 13] width 26 height 10
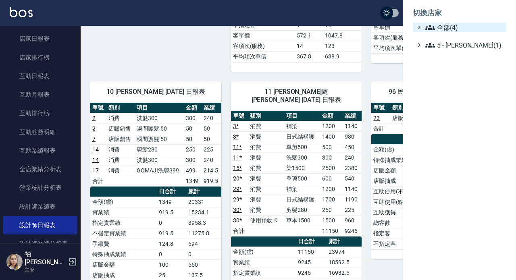
click at [444, 25] on span "全部(4)" at bounding box center [464, 28] width 78 height 10
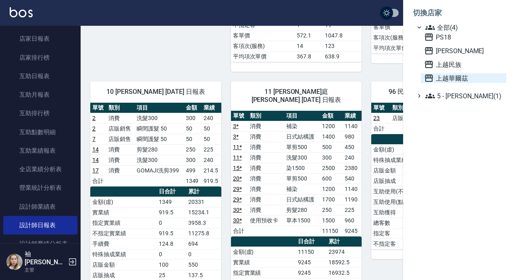
click at [445, 77] on span "上越華爾茲" at bounding box center [463, 78] width 79 height 10
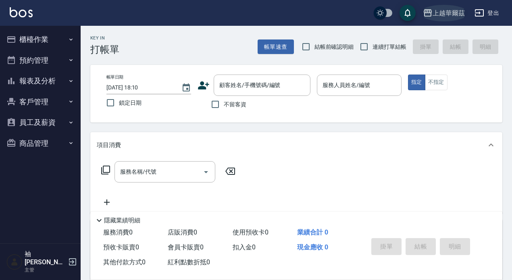
click at [436, 11] on div "上越華爾茲" at bounding box center [448, 13] width 32 height 10
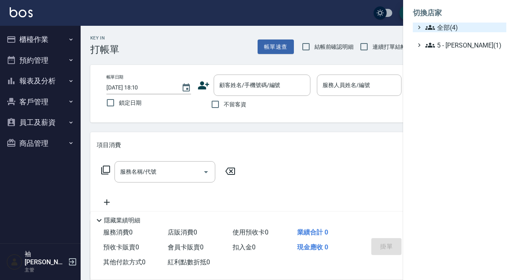
click at [438, 28] on span "全部(4)" at bounding box center [464, 28] width 78 height 10
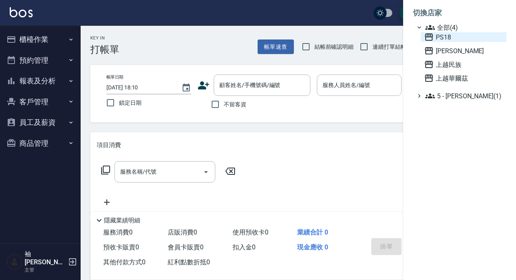
click at [441, 34] on span "PS18" at bounding box center [463, 37] width 79 height 10
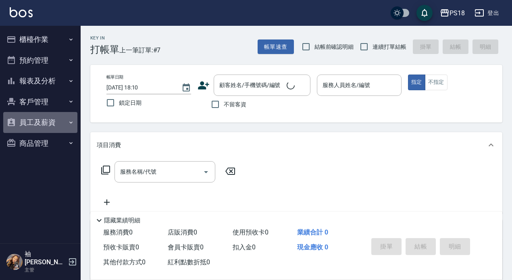
click at [30, 120] on button "員工及薪資" at bounding box center [40, 122] width 74 height 21
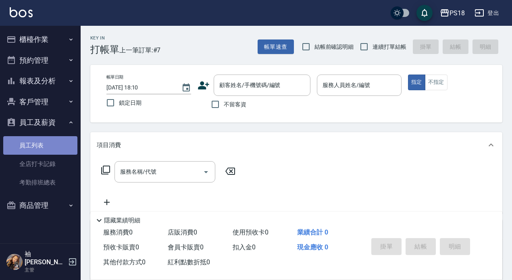
click at [32, 148] on link "員工列表" at bounding box center [40, 145] width 74 height 19
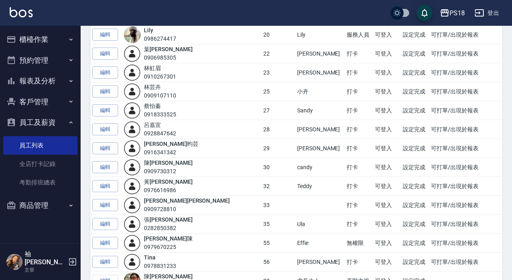
scroll to position [232, 0]
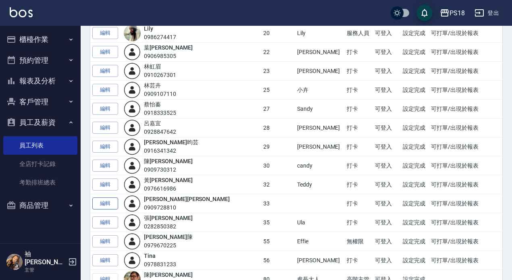
click at [100, 203] on link "編輯" at bounding box center [105, 203] width 26 height 12
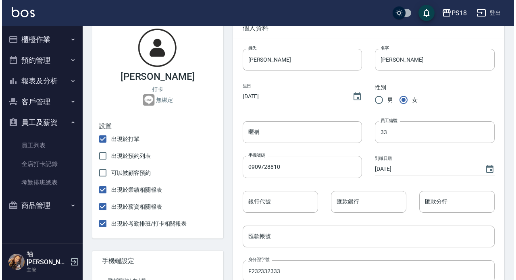
scroll to position [72, 0]
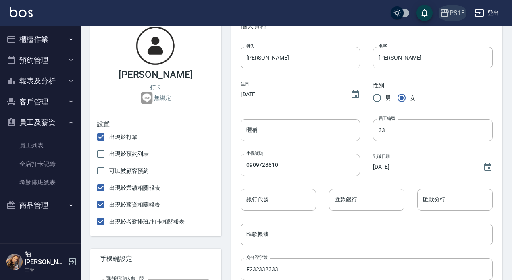
click at [445, 12] on icon "button" at bounding box center [444, 12] width 8 height 7
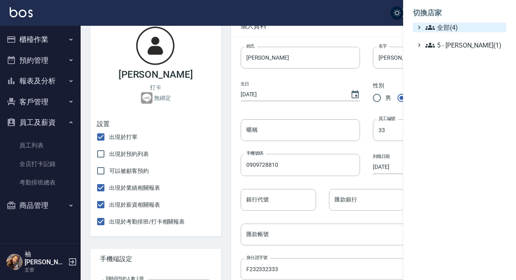
click at [446, 28] on span "全部(4)" at bounding box center [464, 28] width 78 height 10
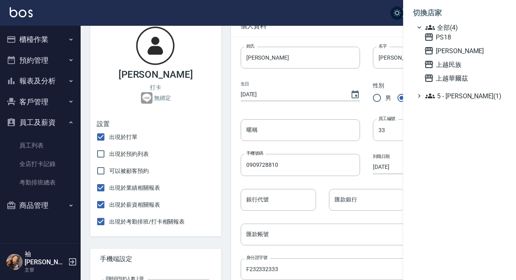
click at [441, 71] on div "PS18 上越三和 上越民族 上越華爾茲" at bounding box center [463, 57] width 85 height 51
click at [442, 80] on span "上越華爾茲" at bounding box center [463, 78] width 79 height 10
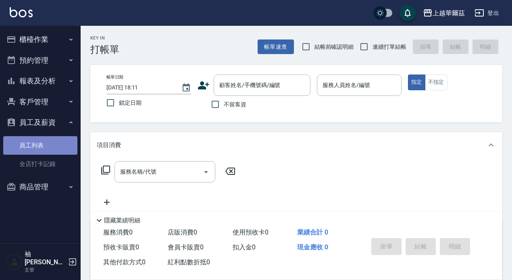
click at [25, 149] on link "員工列表" at bounding box center [40, 145] width 74 height 19
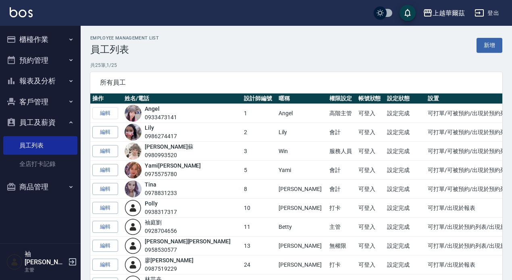
click at [481, 50] on link "新增" at bounding box center [489, 45] width 26 height 15
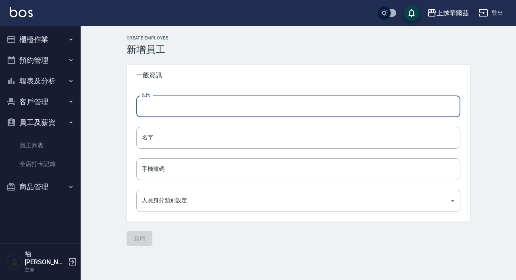
click at [158, 110] on input "姓氏" at bounding box center [298, 106] width 324 height 22
click at [162, 104] on input "姓氏" at bounding box center [298, 106] width 324 height 22
type input "[PERSON_NAME]"
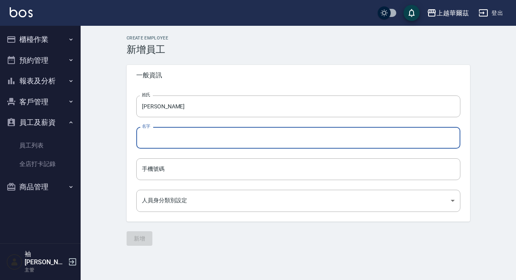
click at [158, 138] on input "名字" at bounding box center [298, 138] width 324 height 22
type input "羽忻"
click at [162, 164] on input "手機號碼" at bounding box center [298, 169] width 324 height 22
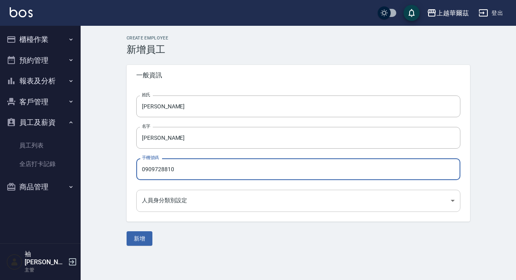
type input "0909728810"
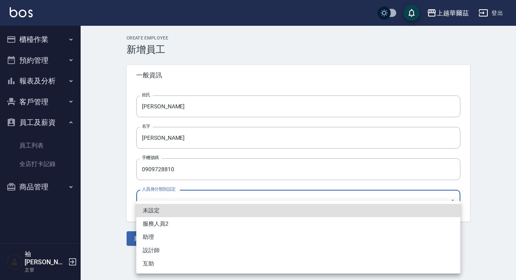
click at [181, 201] on body "上越華爾茲 登出 櫃檯作業 打帳單 帳單列表 現金收支登錄 材料自購登錄 每日結帳 排班表 現場電腦打卡 預約管理 預約管理 單日預約紀錄 單週預約紀錄 報表…" at bounding box center [258, 140] width 516 height 280
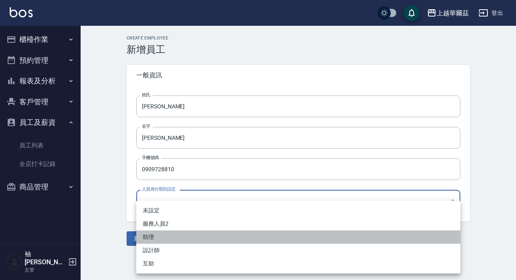
click at [158, 237] on li "助理" at bounding box center [298, 236] width 324 height 13
type input "ab29395e-487f-445a-8024-f5ec98b829db"
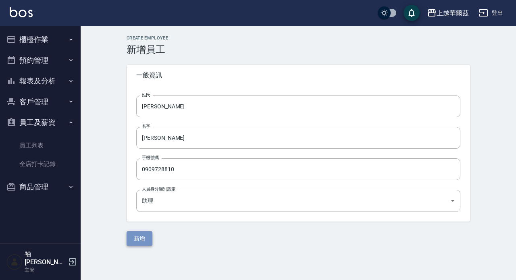
click at [141, 238] on button "新增" at bounding box center [140, 238] width 26 height 15
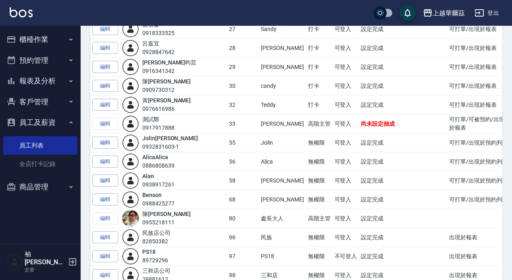
scroll to position [348, 0]
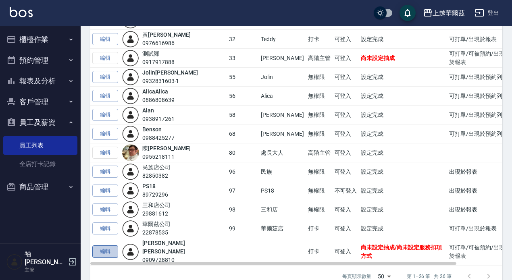
click at [110, 245] on link "編輯" at bounding box center [105, 251] width 26 height 12
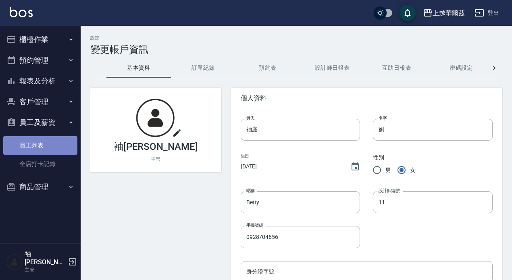
click at [33, 145] on link "員工列表" at bounding box center [40, 145] width 74 height 19
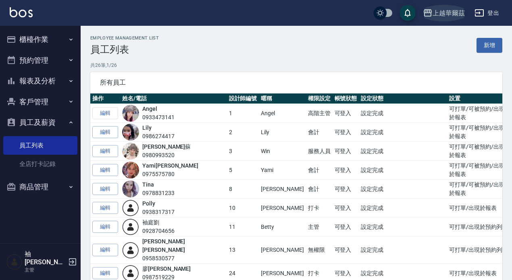
click at [449, 13] on div "上越華爾茲" at bounding box center [448, 13] width 32 height 10
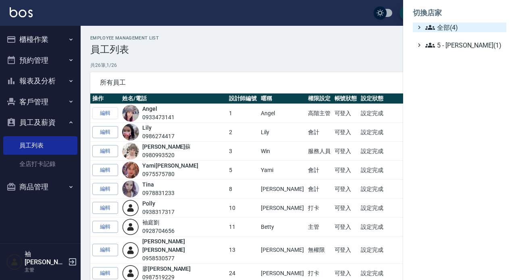
click at [444, 27] on span "全部(4)" at bounding box center [464, 28] width 78 height 10
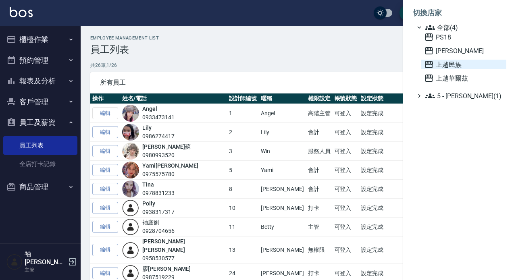
click at [447, 61] on span "上越民族" at bounding box center [463, 65] width 79 height 10
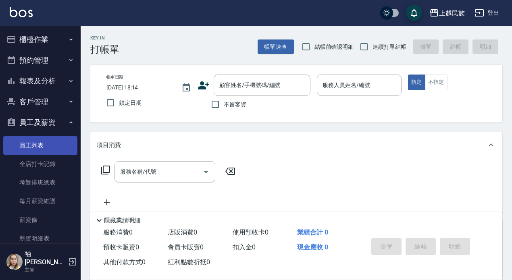
click at [39, 145] on link "員工列表" at bounding box center [40, 145] width 74 height 19
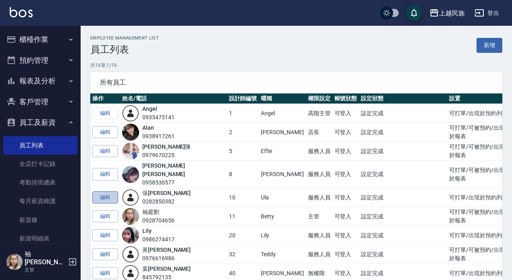
click at [98, 191] on link "編輯" at bounding box center [105, 197] width 26 height 12
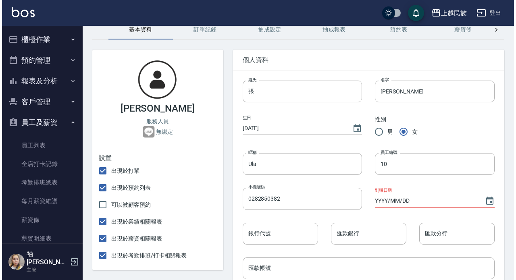
scroll to position [40, 0]
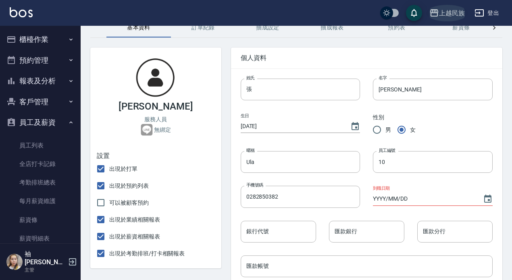
click at [452, 15] on div "上越民族" at bounding box center [452, 13] width 26 height 10
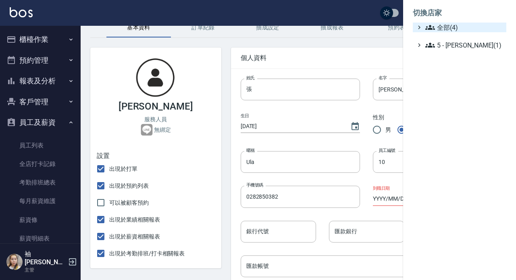
click at [439, 27] on span "全部(4)" at bounding box center [464, 28] width 78 height 10
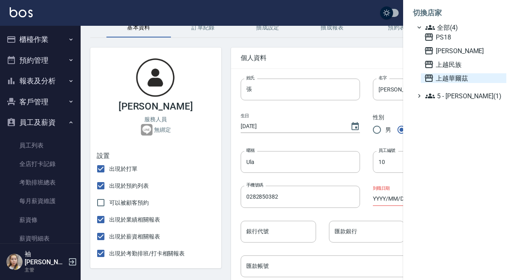
click at [446, 79] on span "上越華爾茲" at bounding box center [463, 78] width 79 height 10
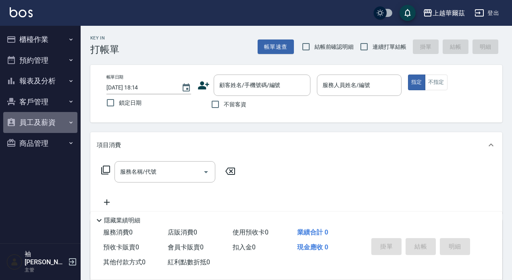
click at [35, 122] on button "員工及薪資" at bounding box center [40, 122] width 74 height 21
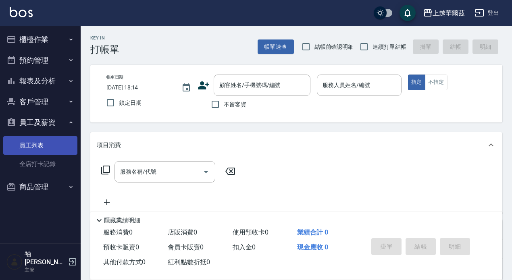
click at [33, 143] on link "員工列表" at bounding box center [40, 145] width 74 height 19
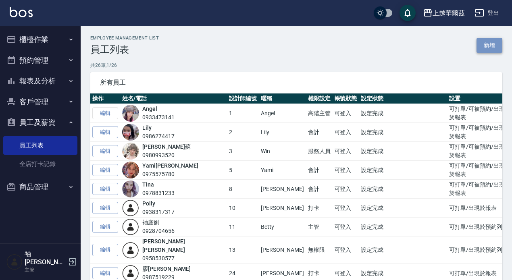
click at [494, 46] on link "新增" at bounding box center [489, 45] width 26 height 15
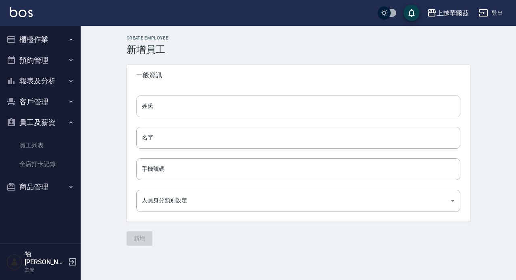
click at [181, 106] on input "姓氏" at bounding box center [298, 106] width 324 height 22
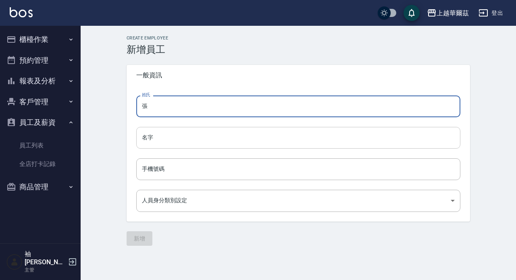
type input "張"
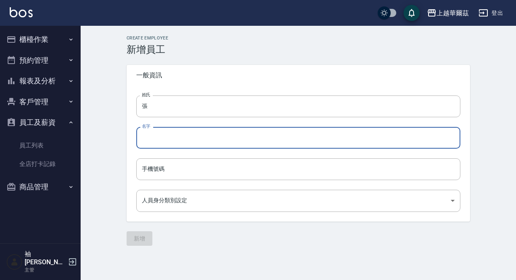
click at [154, 143] on input "名字" at bounding box center [298, 138] width 324 height 22
type input "[PERSON_NAME]"
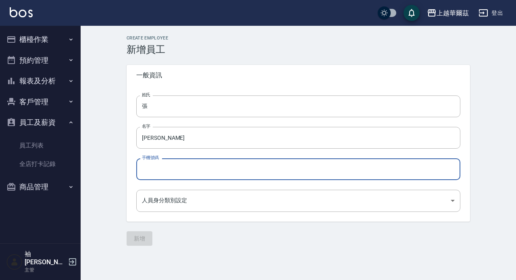
click at [150, 172] on input "手機號碼" at bounding box center [298, 169] width 324 height 22
type input "0981284502"
click at [149, 200] on body "上越華爾茲 登出 櫃檯作業 打帳單 帳單列表 現金收支登錄 材料自購登錄 每日結帳 排班表 現場電腦打卡 預約管理 預約管理 單日預約紀錄 單週預約紀錄 報表…" at bounding box center [258, 140] width 516 height 280
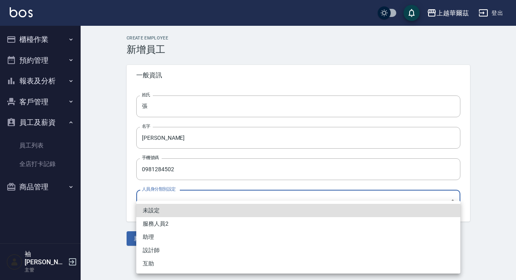
click at [162, 252] on li "設計師" at bounding box center [298, 250] width 324 height 13
type input "f00866b2-af95-422b-a90c-8058aeb57d1d"
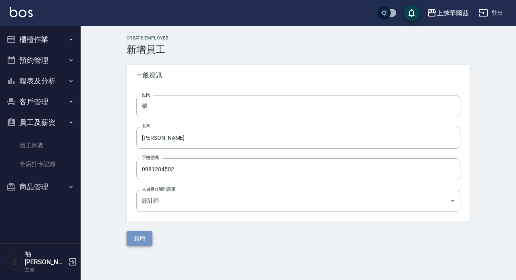
click at [134, 237] on button "新增" at bounding box center [140, 238] width 26 height 15
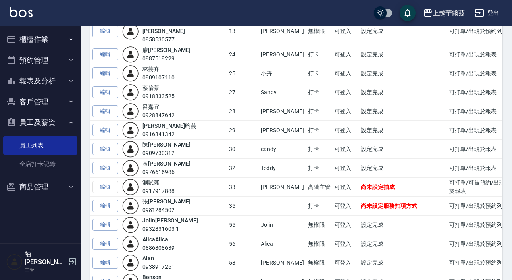
scroll to position [205, 0]
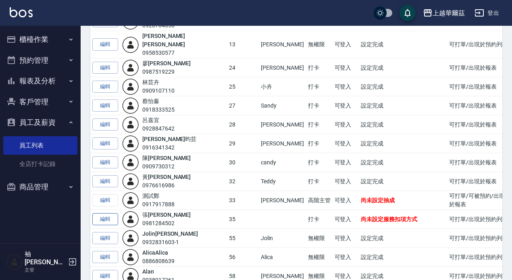
click at [115, 213] on link "編輯" at bounding box center [105, 219] width 26 height 12
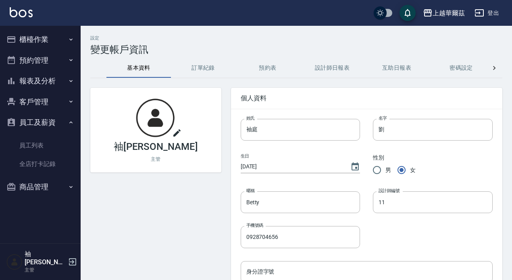
drag, startPoint x: 42, startPoint y: 147, endPoint x: 274, endPoint y: 141, distance: 231.7
click at [42, 146] on link "員工列表" at bounding box center [40, 145] width 74 height 19
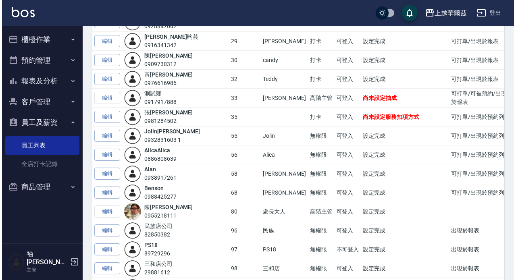
scroll to position [367, 0]
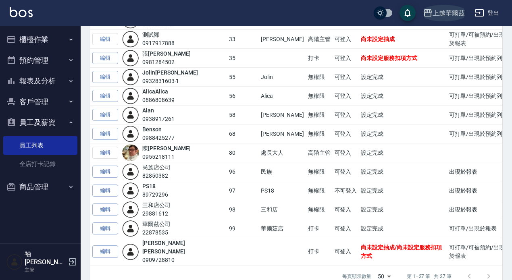
click at [448, 10] on div "上越華爾茲" at bounding box center [448, 13] width 32 height 10
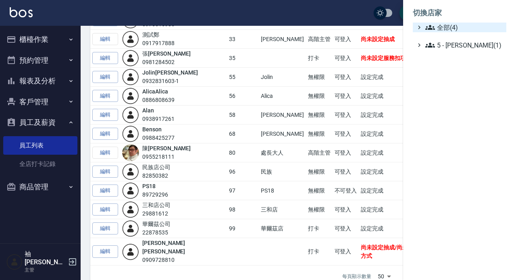
click at [448, 25] on span "全部(4)" at bounding box center [464, 28] width 78 height 10
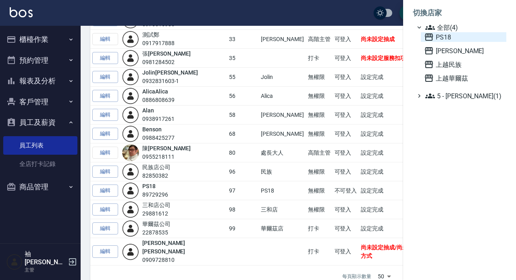
click at [444, 37] on span "PS18" at bounding box center [463, 37] width 79 height 10
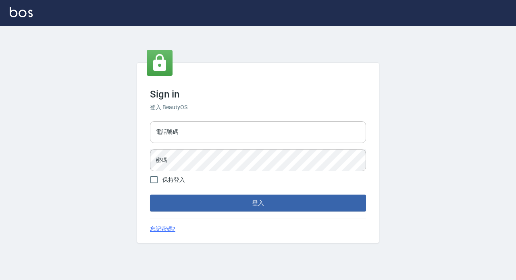
click at [208, 134] on input "電話號碼" at bounding box center [258, 132] width 216 height 22
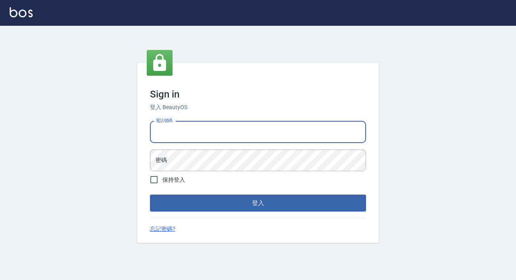
type input "89729295"
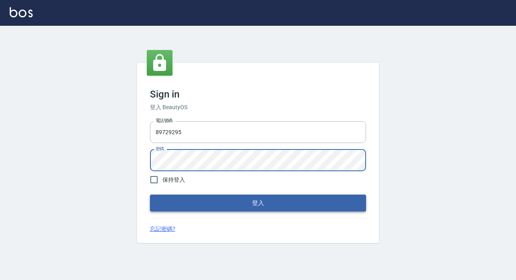
click at [256, 201] on button "登入" at bounding box center [258, 203] width 216 height 17
